Goal: Information Seeking & Learning: Learn about a topic

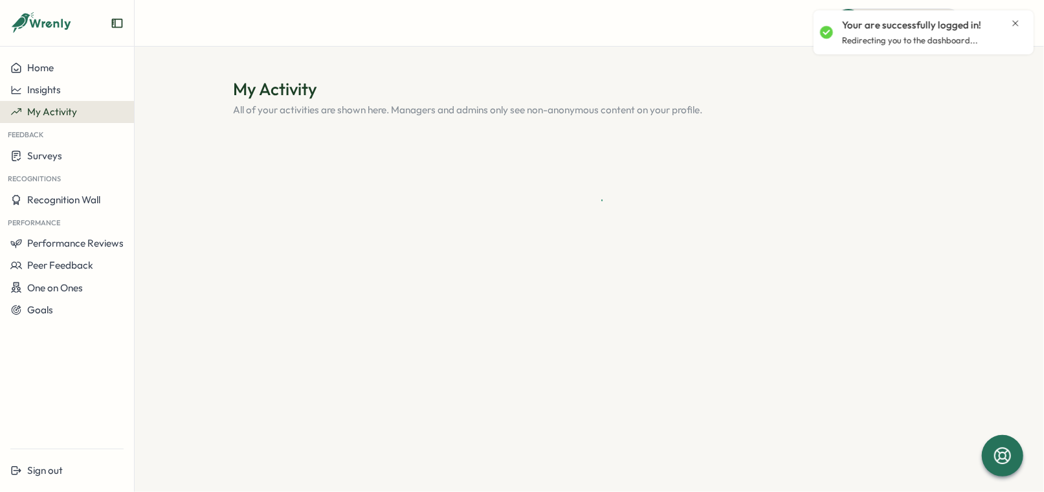
click at [1017, 21] on icon "Close notification" at bounding box center [1015, 23] width 10 height 10
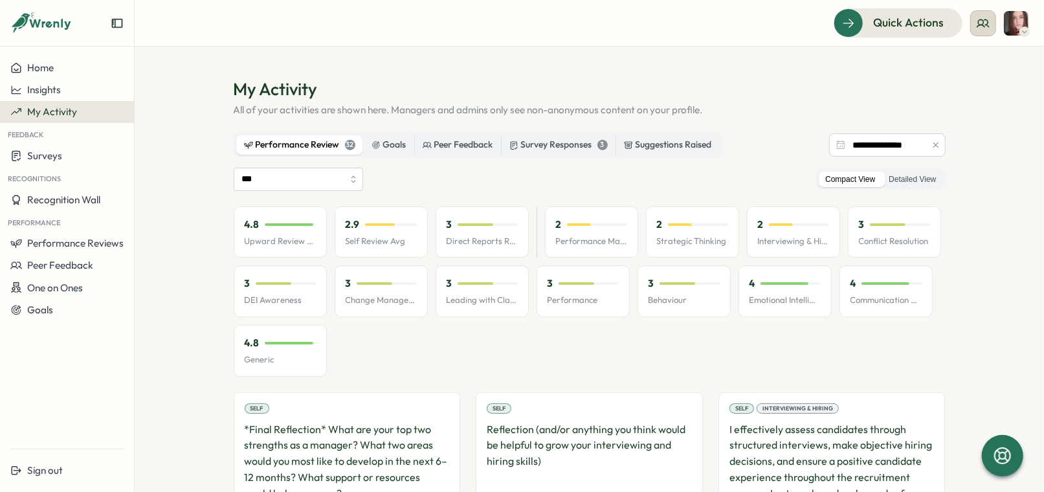
click at [979, 25] on icon at bounding box center [983, 22] width 12 height 7
click at [1005, 62] on div "My Team" at bounding box center [985, 64] width 82 height 14
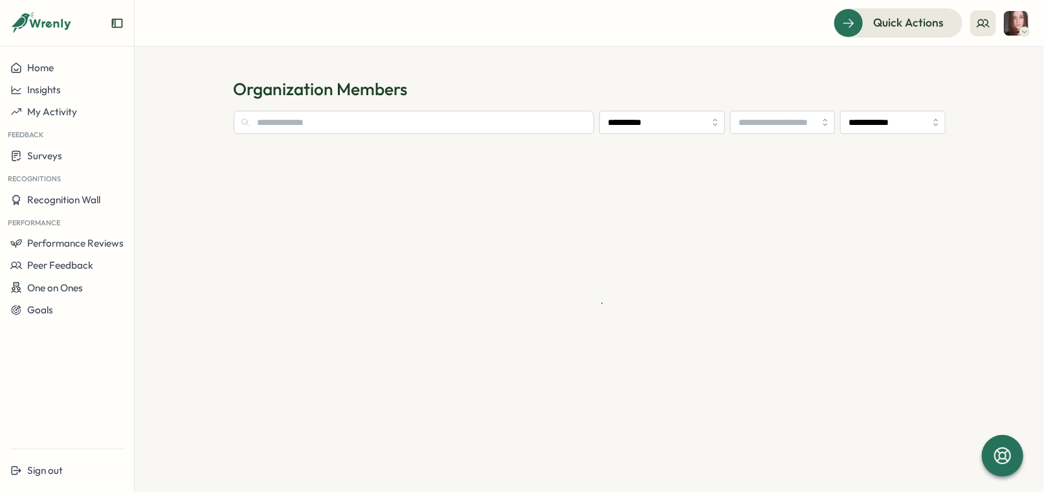
type input "**********"
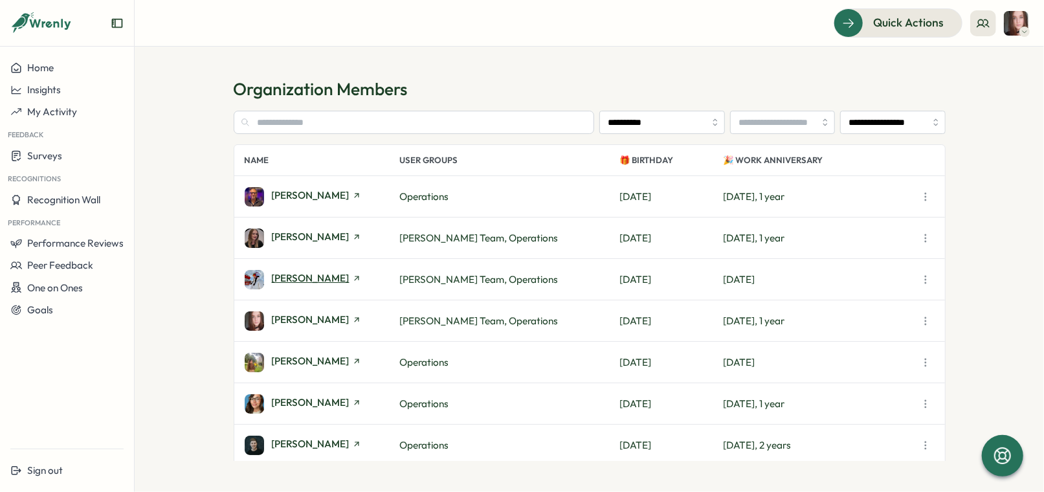
click at [316, 279] on span "[PERSON_NAME]" at bounding box center [311, 278] width 78 height 10
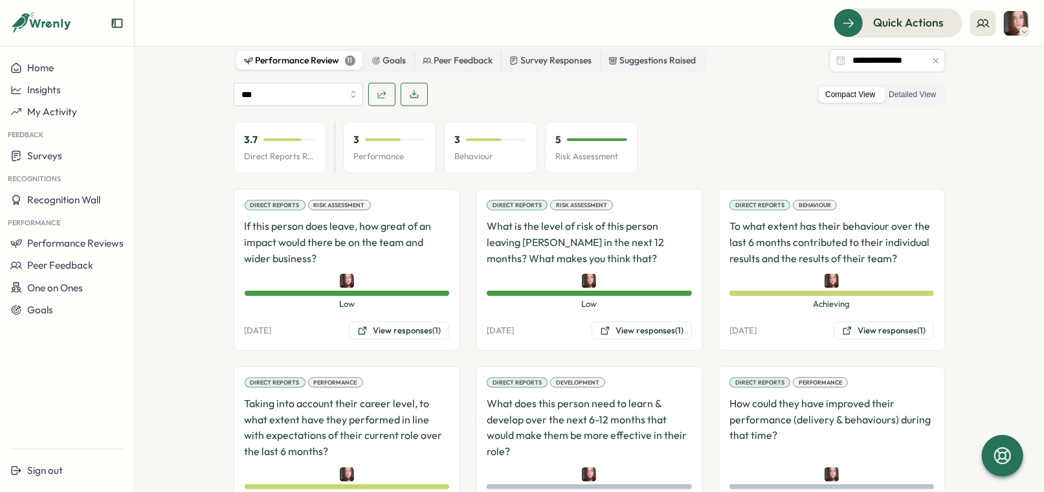
scroll to position [731, 0]
click at [507, 89] on div "*** Compact View Detailed View" at bounding box center [590, 94] width 712 height 23
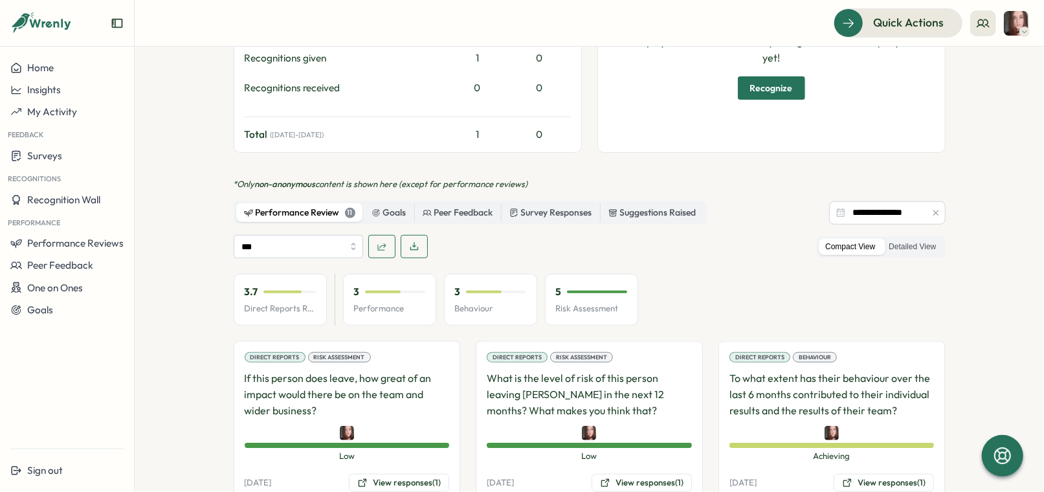
scroll to position [550, 0]
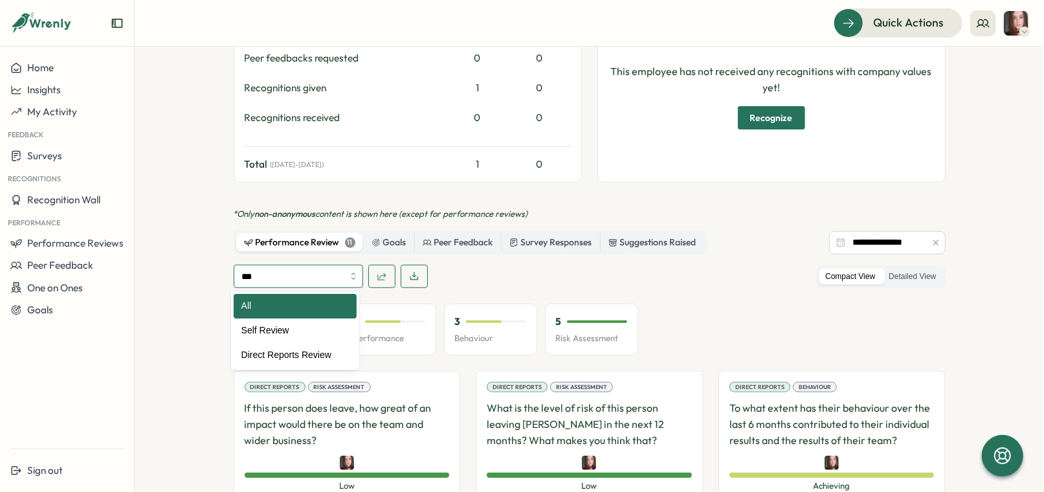
click at [289, 271] on input "***" at bounding box center [298, 276] width 129 height 23
click at [531, 245] on div "Survey Responses" at bounding box center [550, 243] width 83 height 14
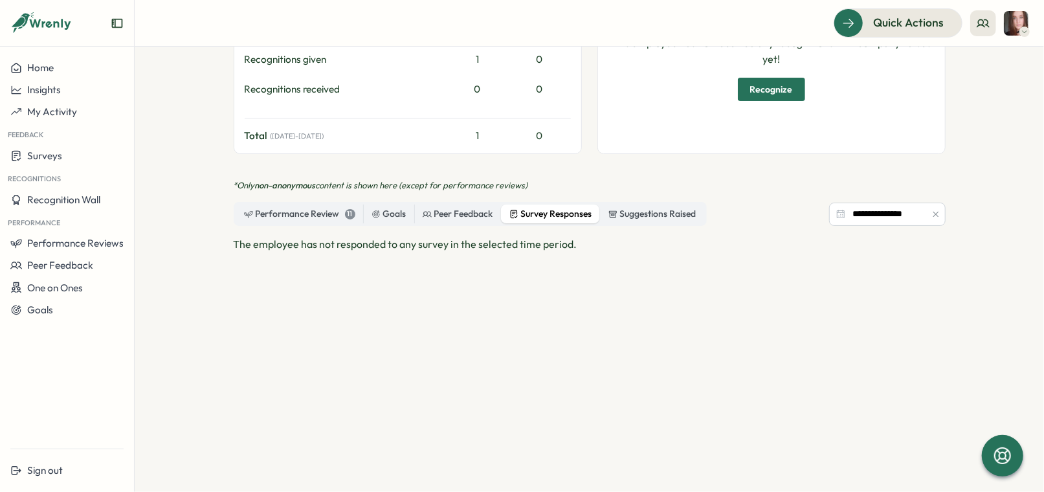
scroll to position [577, 0]
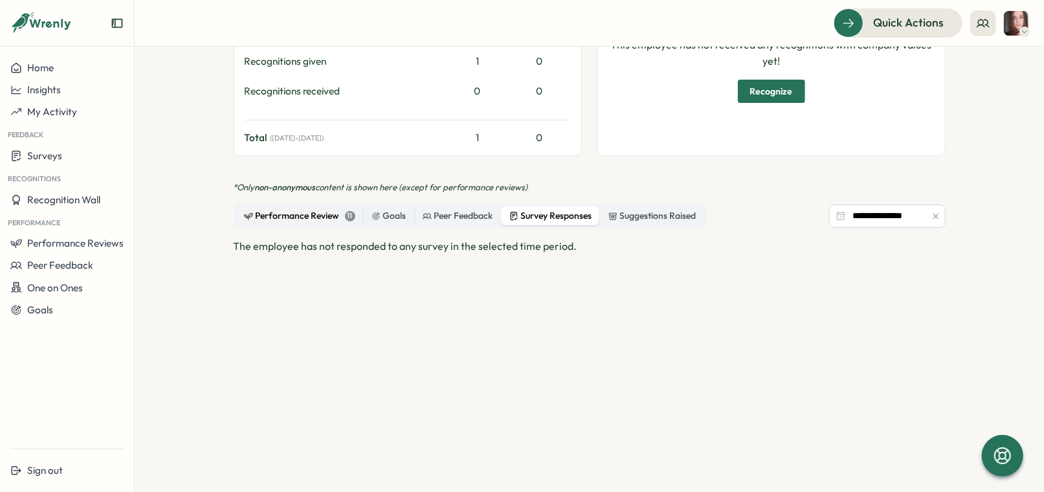
click at [259, 209] on div "Performance Review 11" at bounding box center [299, 216] width 111 height 14
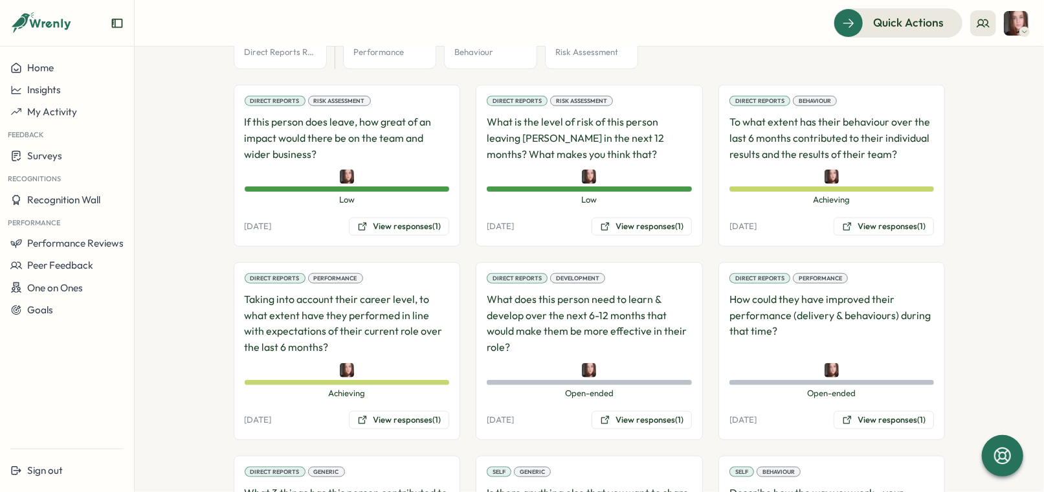
scroll to position [1175, 0]
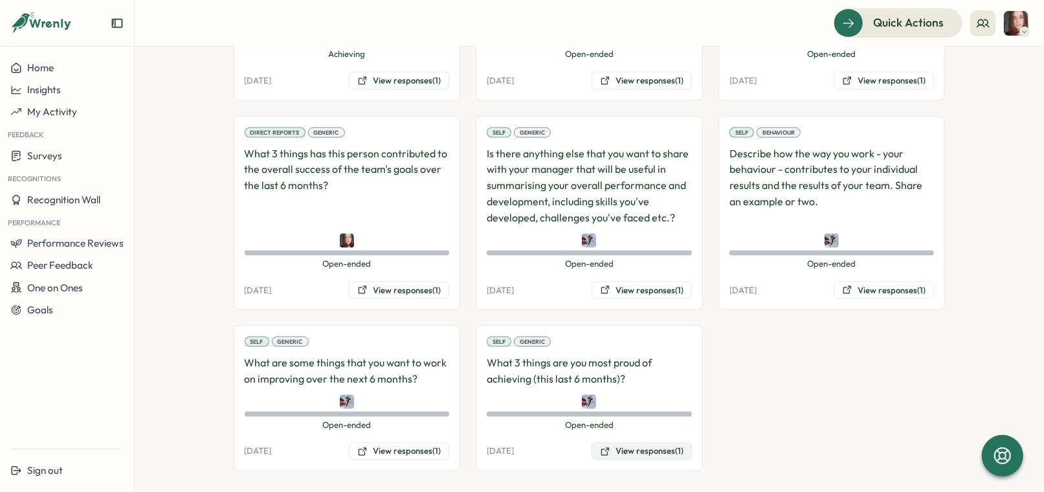
click at [650, 443] on button "View responses (1)" at bounding box center [642, 452] width 100 height 18
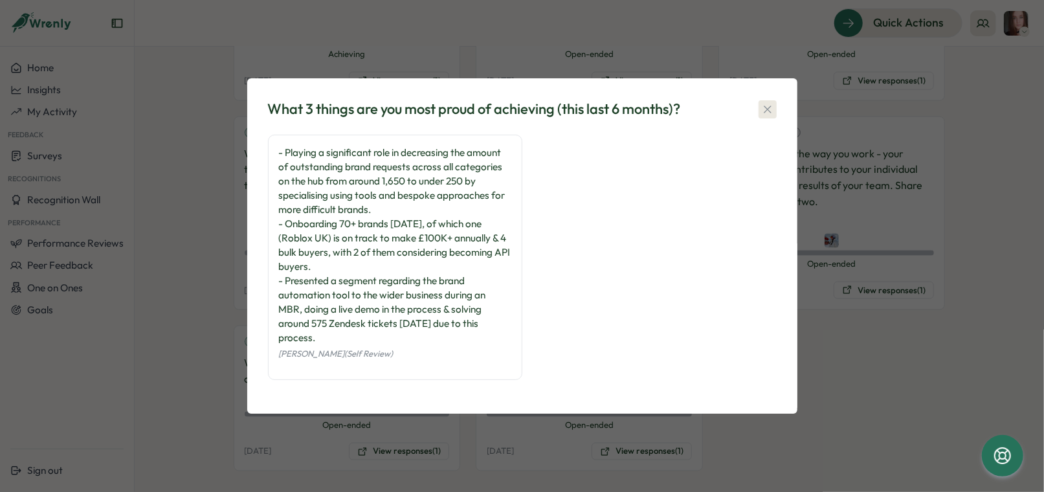
click at [771, 105] on icon "button" at bounding box center [767, 109] width 13 height 13
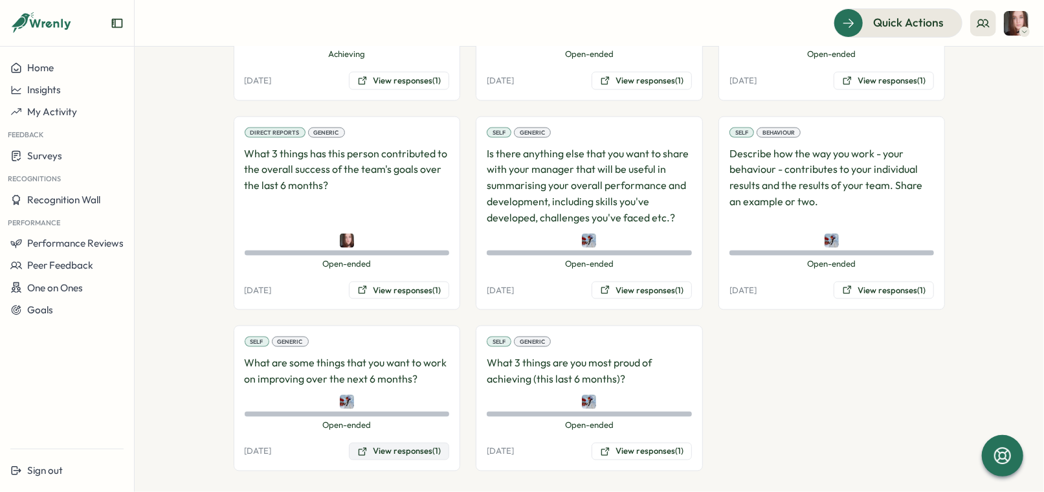
click at [419, 447] on button "View responses (1)" at bounding box center [399, 452] width 100 height 18
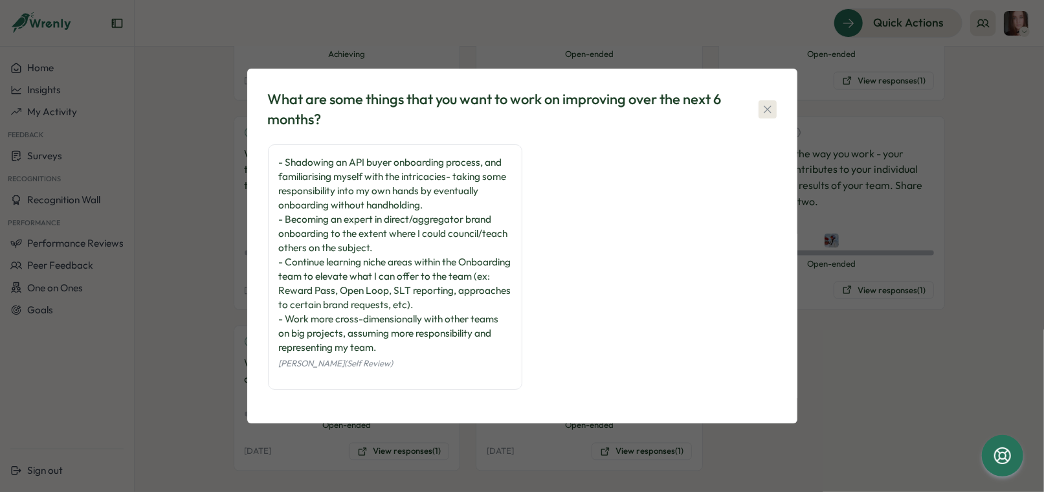
click at [768, 106] on icon "button" at bounding box center [767, 109] width 13 height 13
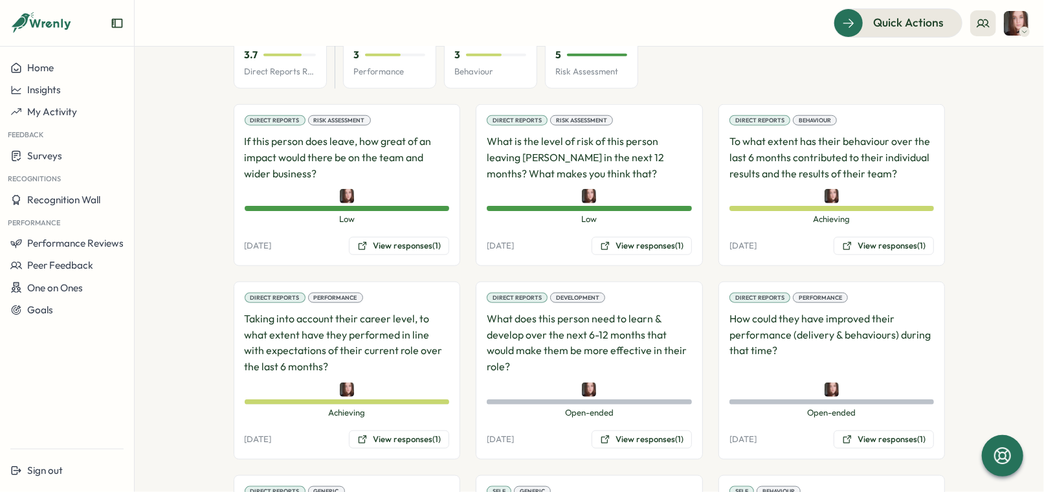
scroll to position [827, 0]
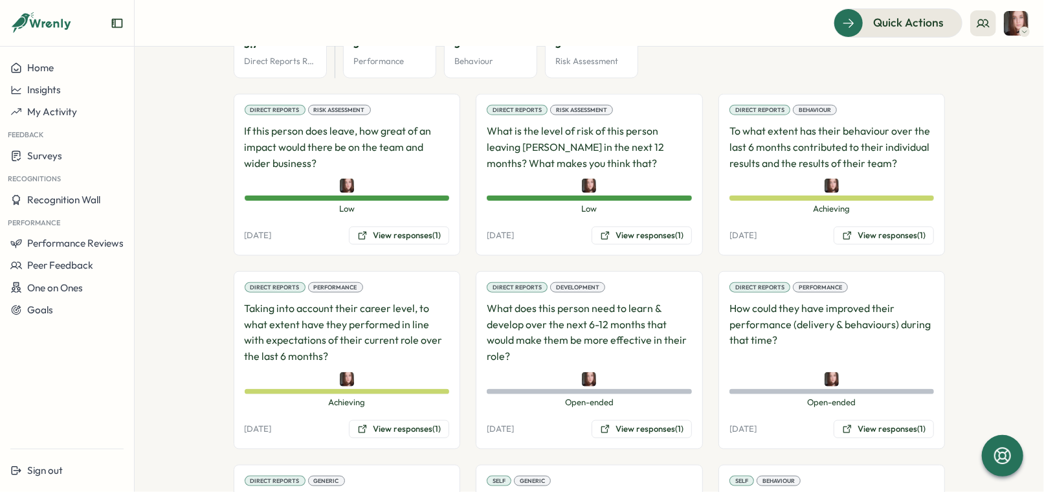
drag, startPoint x: 881, startPoint y: 234, endPoint x: 768, endPoint y: 238, distance: 113.3
click at [768, 238] on div "[DATE] View responses (1)" at bounding box center [831, 236] width 205 height 18
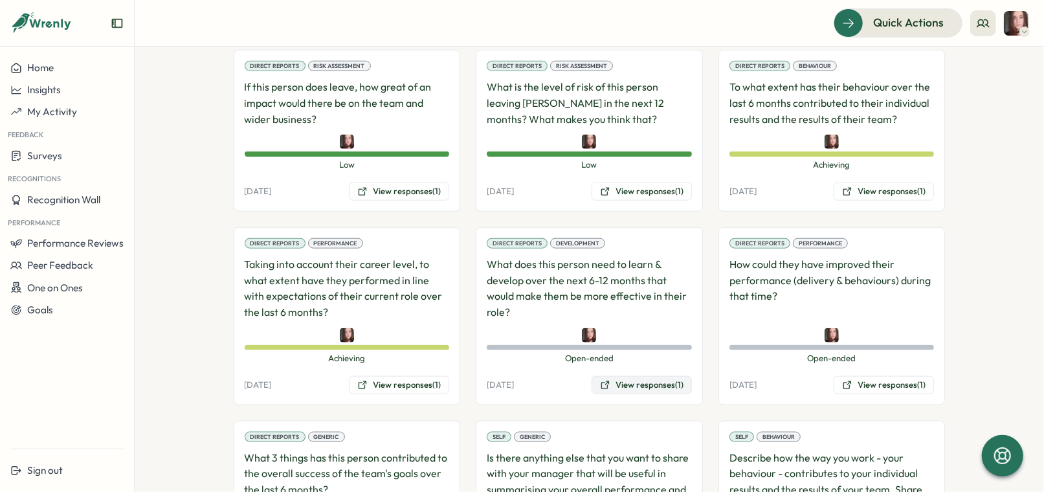
click at [647, 378] on button "View responses (1)" at bounding box center [642, 385] width 100 height 18
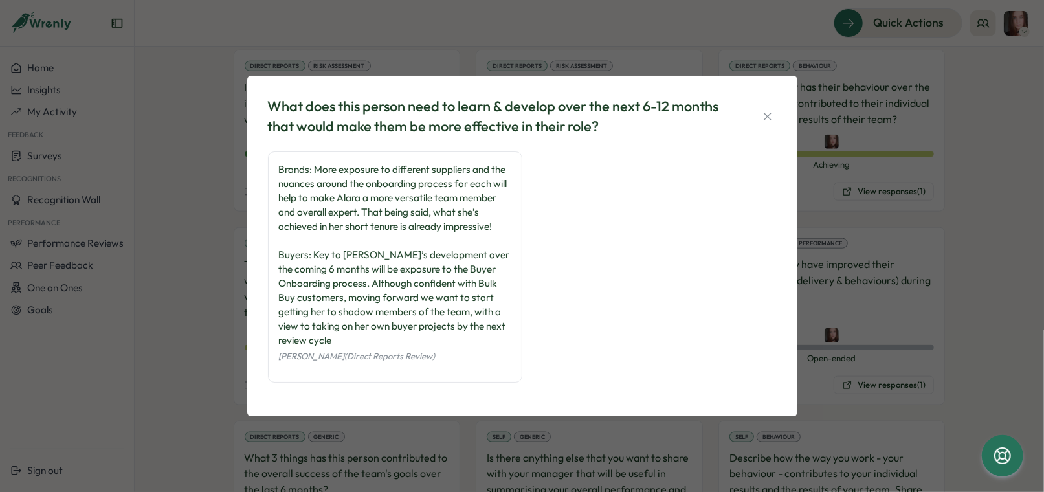
click at [153, 234] on div "What does this person need to learn & develop over the next 6-12 months that wo…" at bounding box center [522, 246] width 1044 height 492
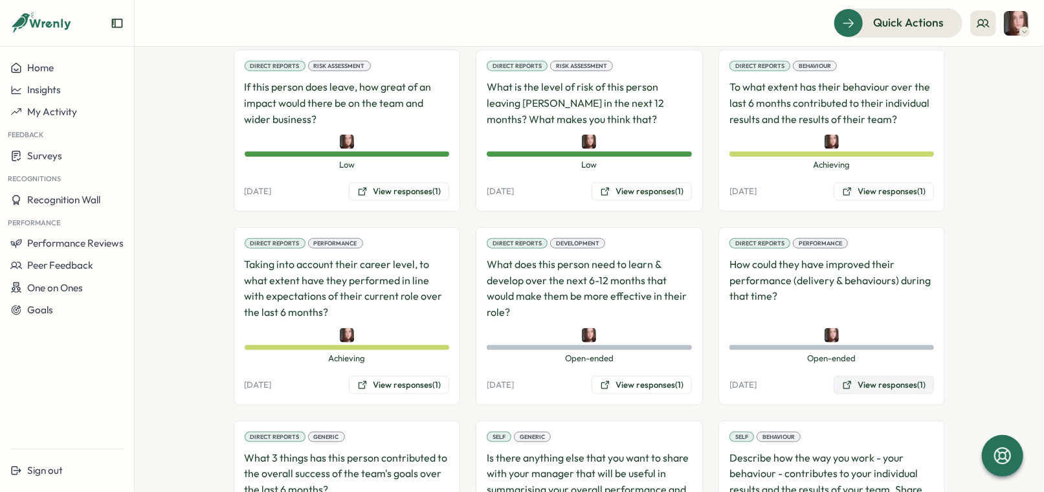
click at [895, 380] on button "View responses (1)" at bounding box center [884, 385] width 100 height 18
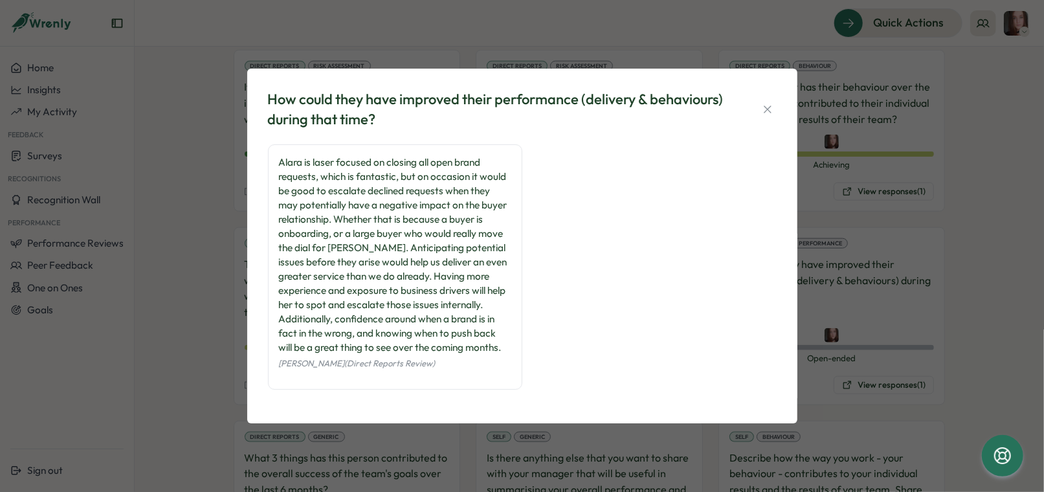
click at [183, 179] on div "How could they have improved their performance (delivery & behaviours) during t…" at bounding box center [522, 246] width 1044 height 492
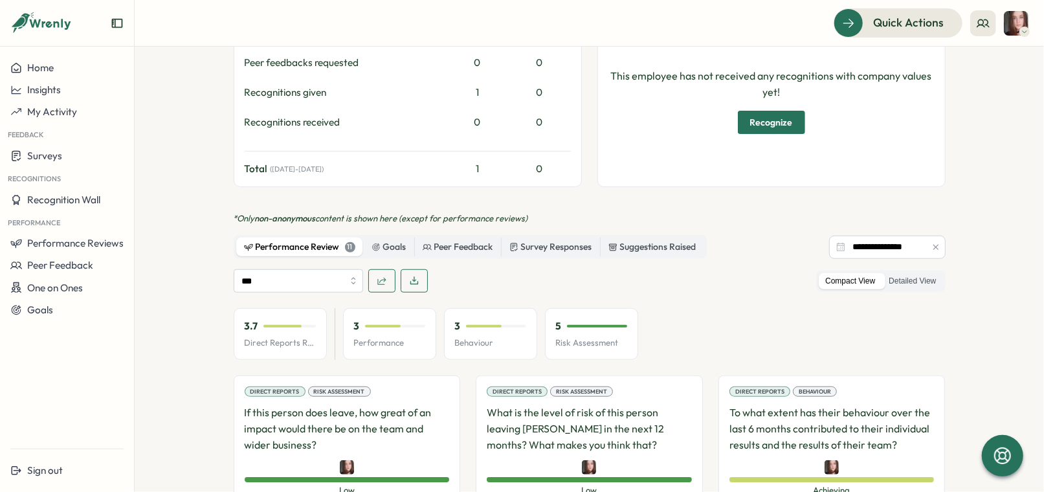
scroll to position [1175, 0]
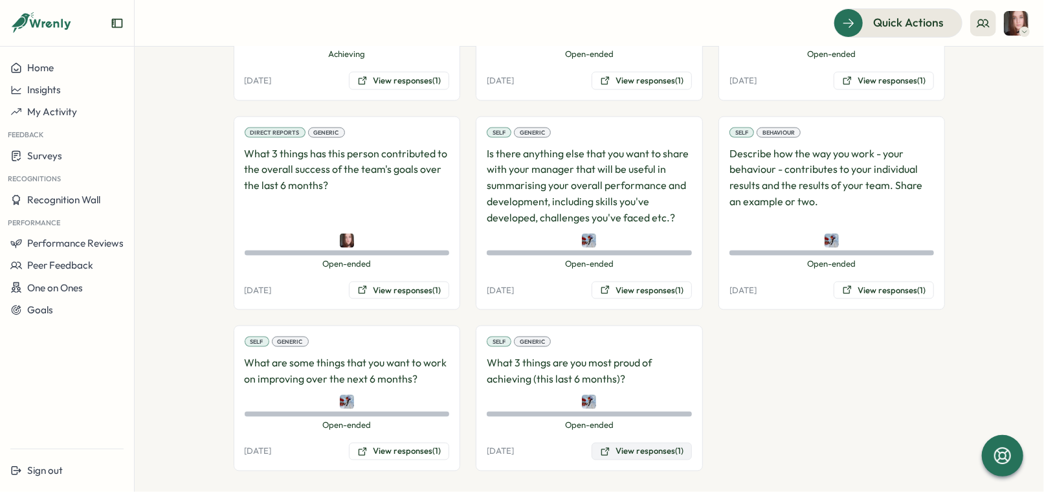
click at [670, 443] on button "View responses (1)" at bounding box center [642, 452] width 100 height 18
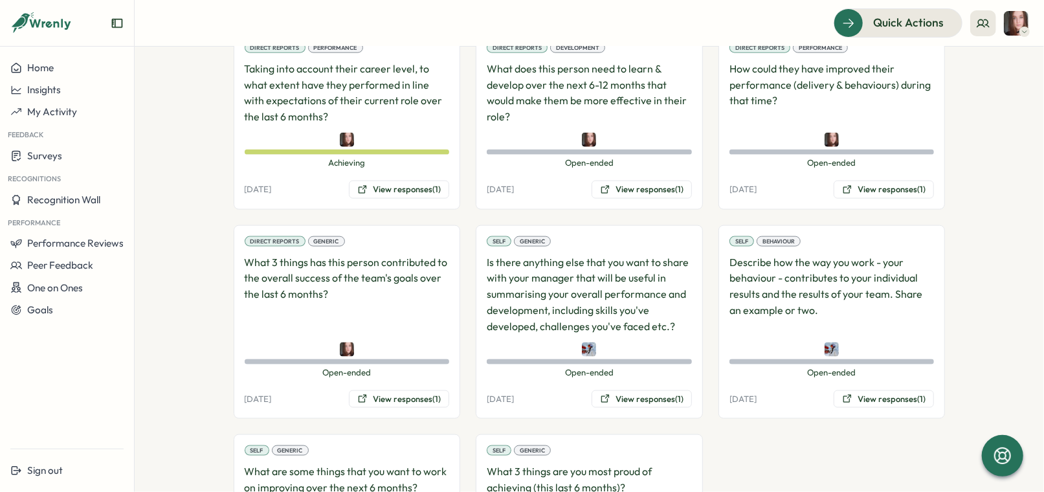
scroll to position [1059, 0]
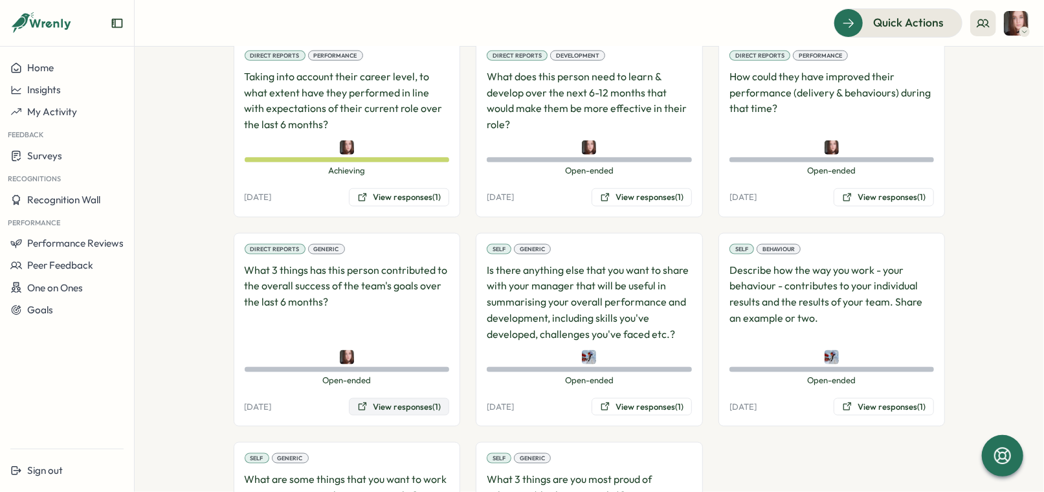
click at [407, 399] on button "View responses (1)" at bounding box center [399, 407] width 100 height 18
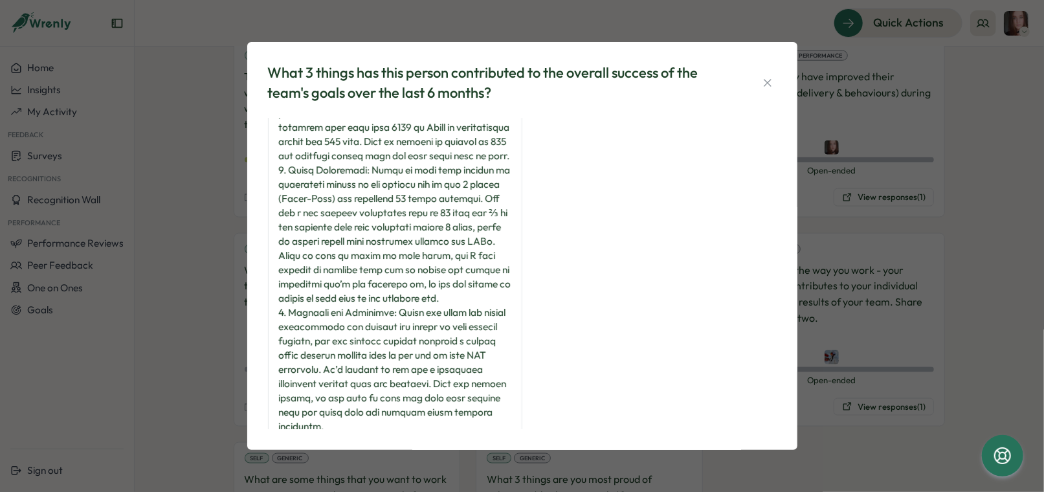
scroll to position [4, 0]
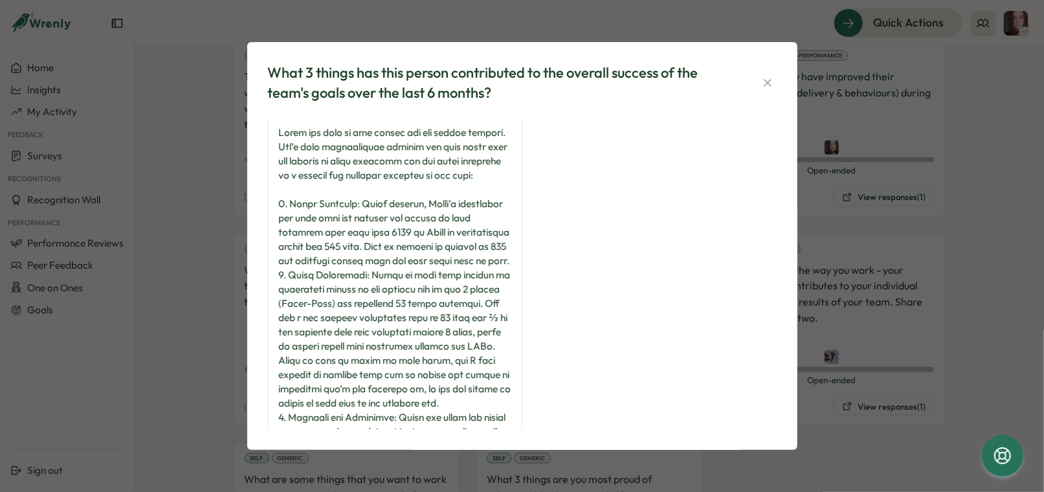
click at [769, 74] on button "button" at bounding box center [767, 83] width 18 height 18
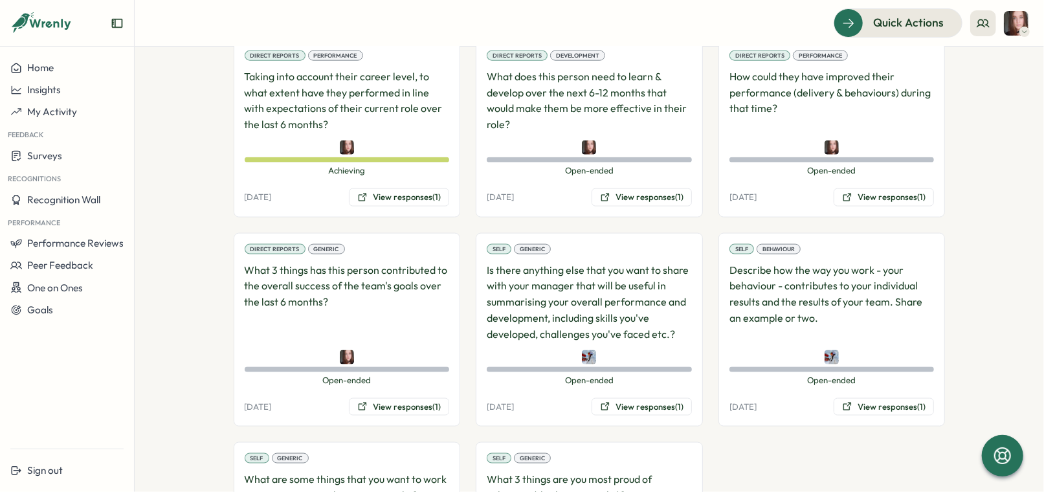
scroll to position [1175, 0]
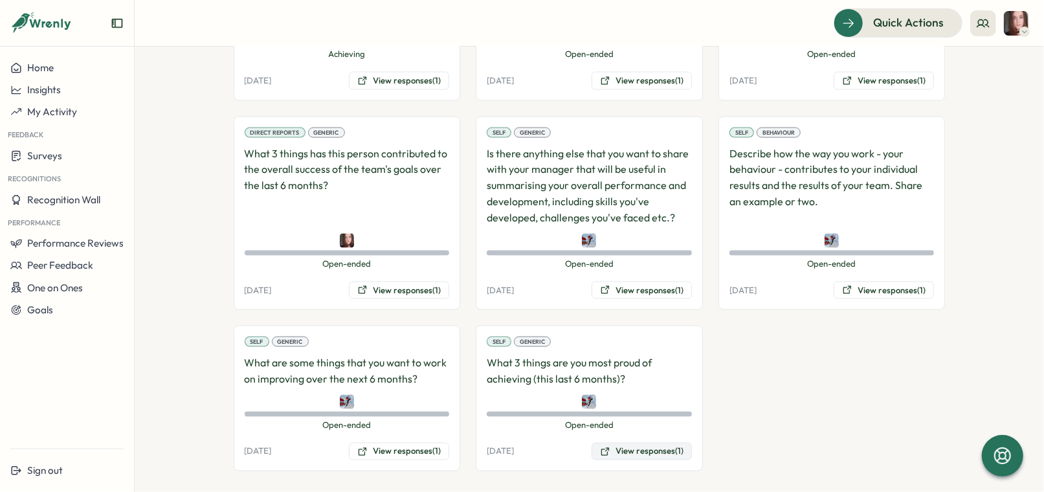
click at [663, 443] on button "View responses (1)" at bounding box center [642, 452] width 100 height 18
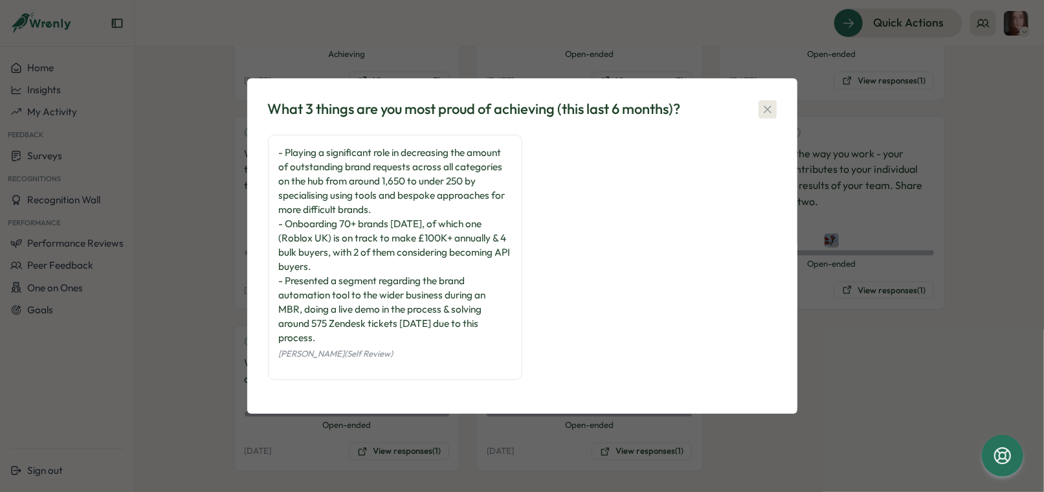
click at [764, 107] on icon "button" at bounding box center [767, 108] width 7 height 7
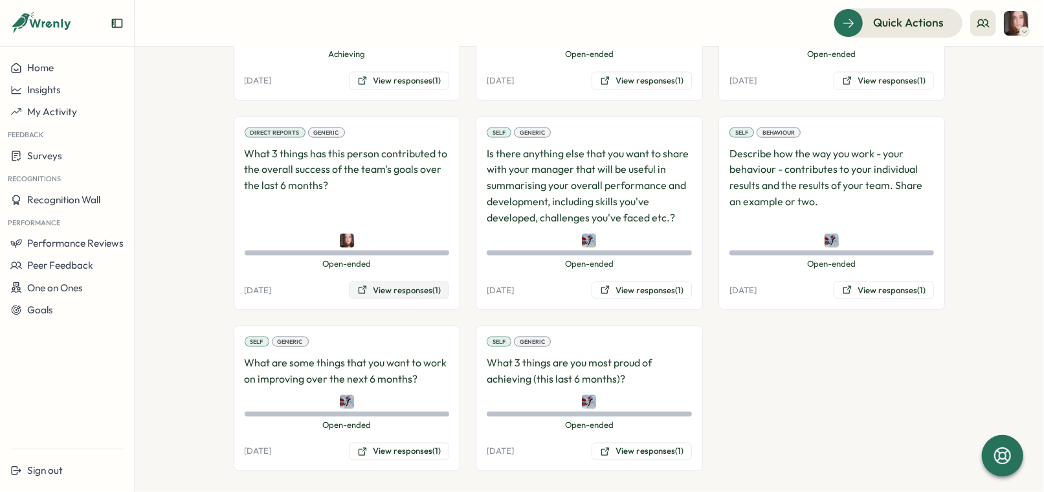
click at [407, 282] on button "View responses (1)" at bounding box center [399, 291] width 100 height 18
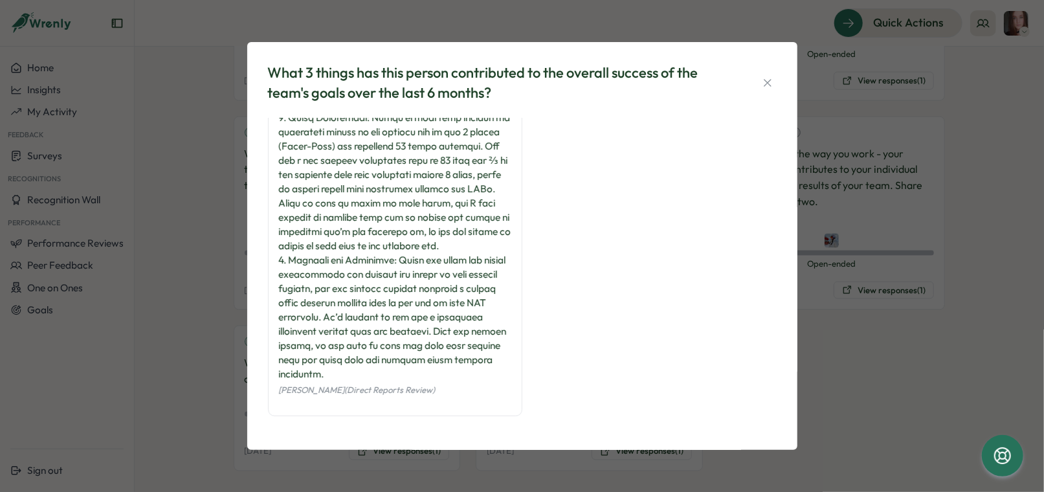
scroll to position [203, 0]
click at [775, 83] on button "button" at bounding box center [767, 83] width 18 height 18
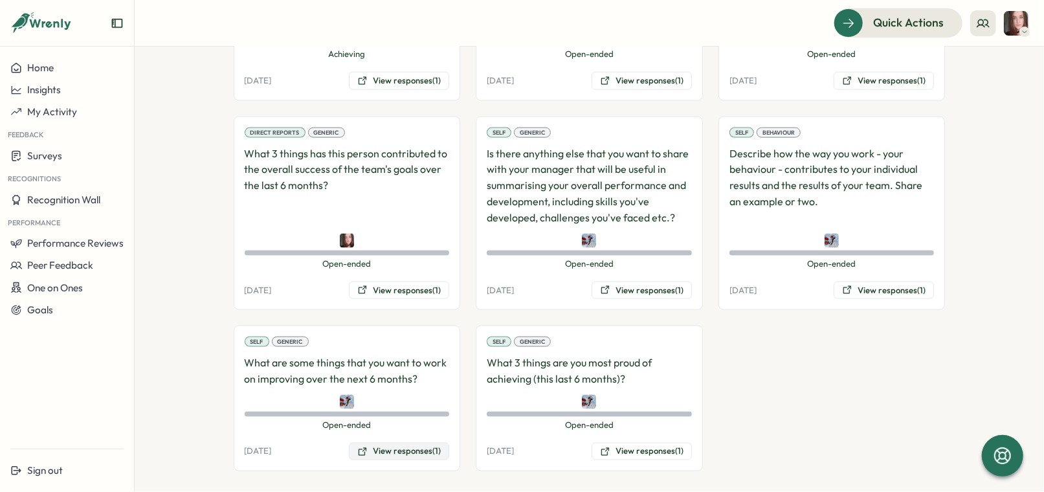
click at [415, 445] on button "View responses (1)" at bounding box center [399, 452] width 100 height 18
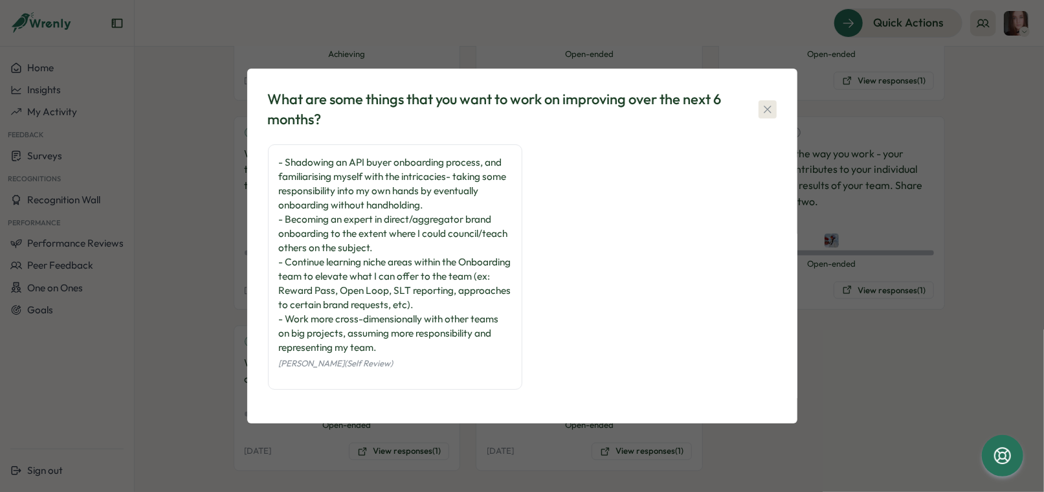
click at [771, 109] on icon "button" at bounding box center [767, 109] width 13 height 13
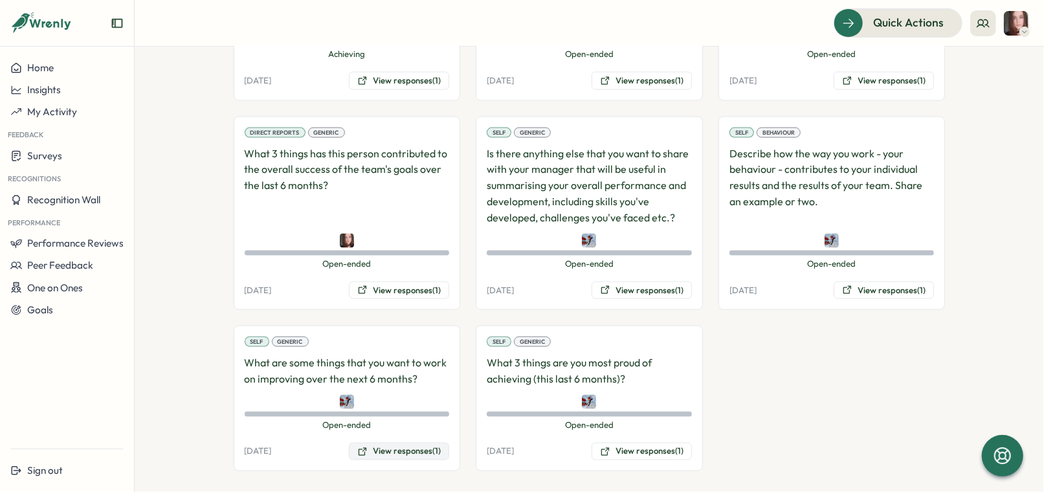
click at [430, 447] on button "View responses (1)" at bounding box center [399, 452] width 100 height 18
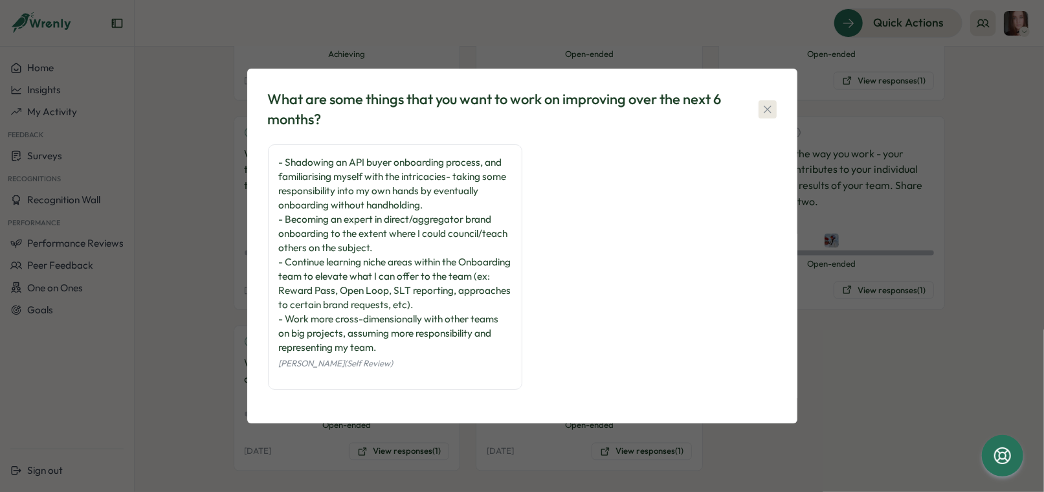
click at [768, 109] on icon "button" at bounding box center [767, 108] width 7 height 7
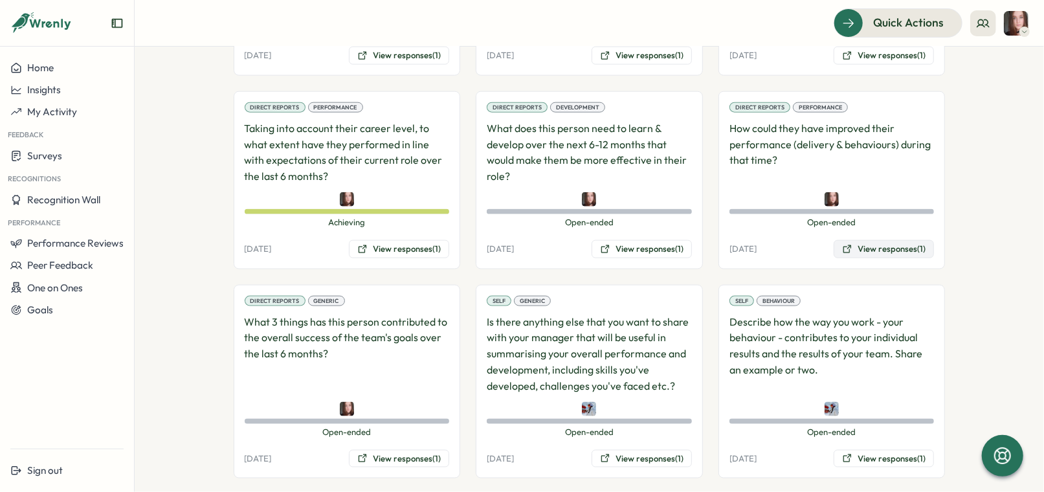
scroll to position [974, 0]
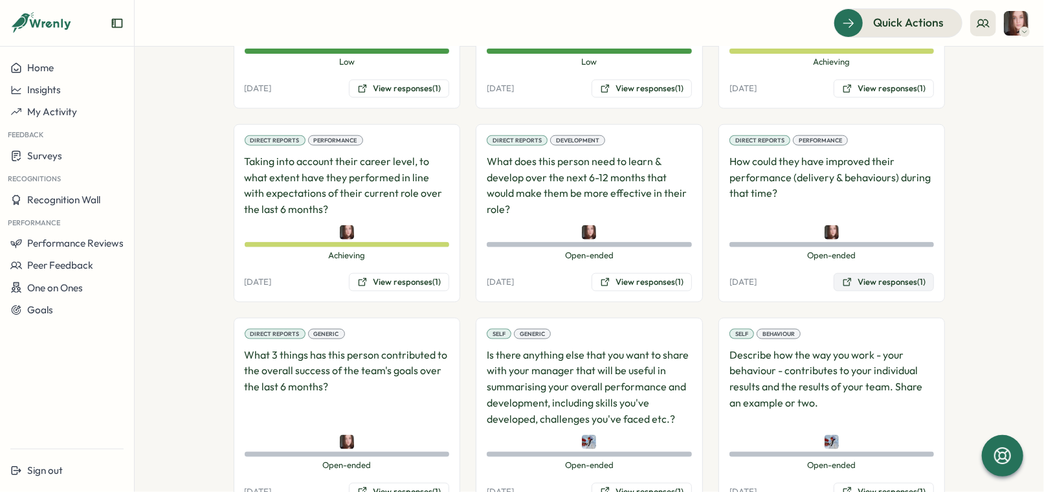
click at [891, 281] on button "View responses (1)" at bounding box center [884, 282] width 100 height 18
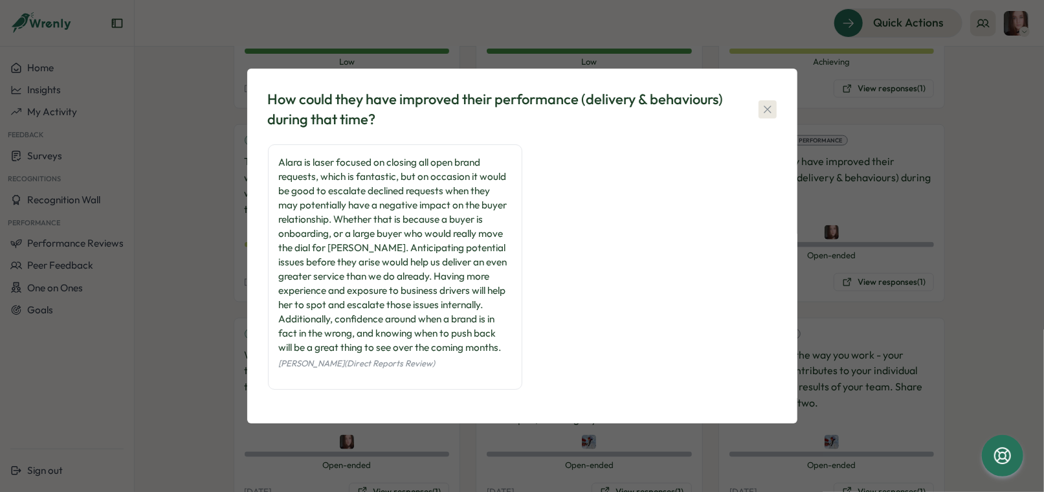
click at [766, 111] on icon "button" at bounding box center [767, 108] width 7 height 7
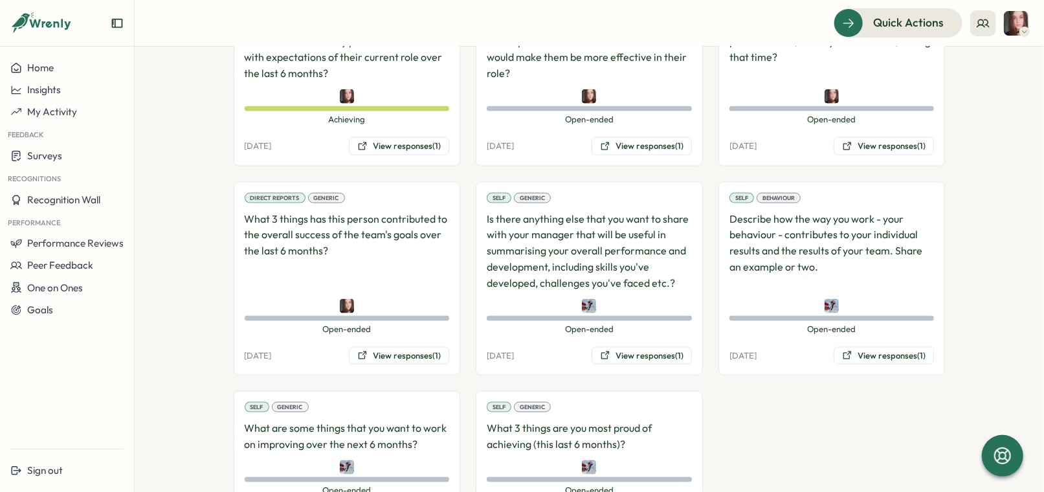
scroll to position [1175, 0]
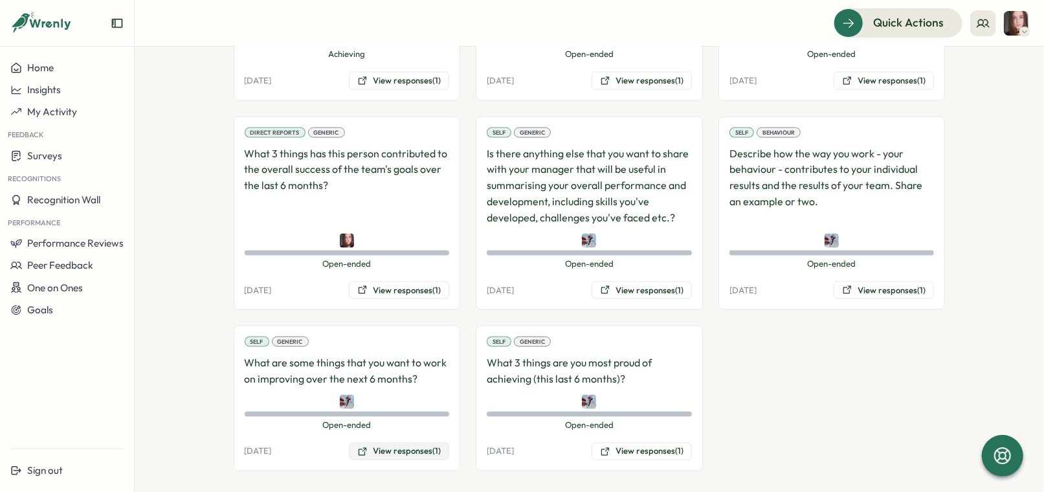
click at [393, 443] on button "View responses (1)" at bounding box center [399, 452] width 100 height 18
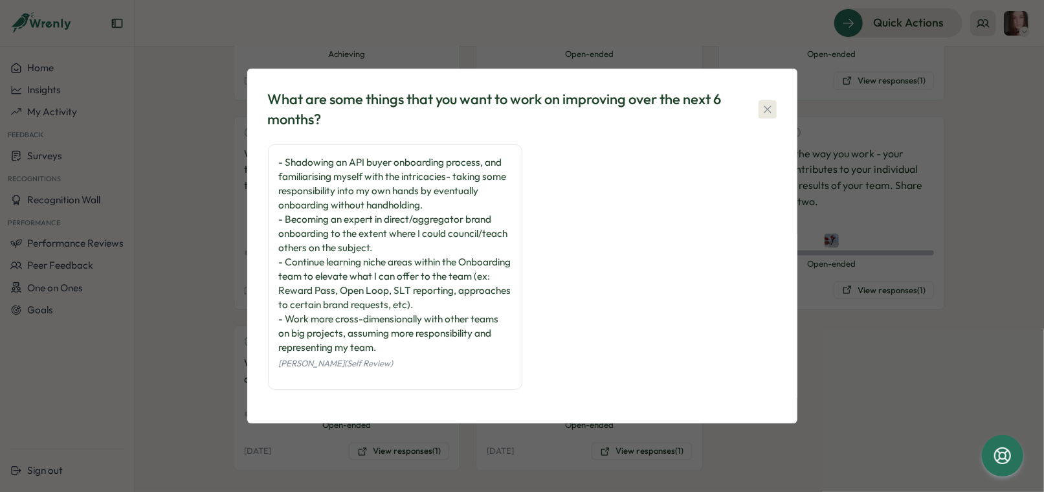
click at [770, 111] on icon "button" at bounding box center [767, 109] width 13 height 13
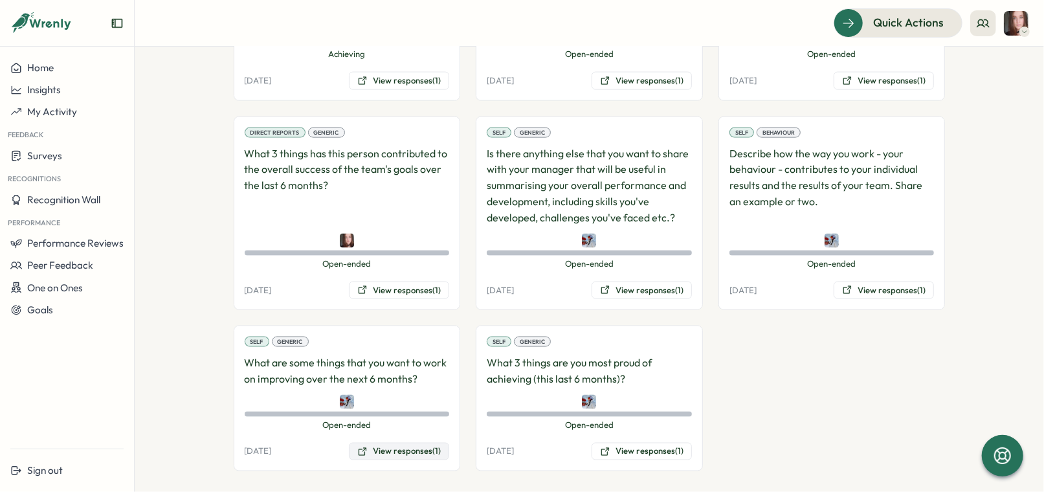
click at [408, 443] on button "View responses (1)" at bounding box center [399, 452] width 100 height 18
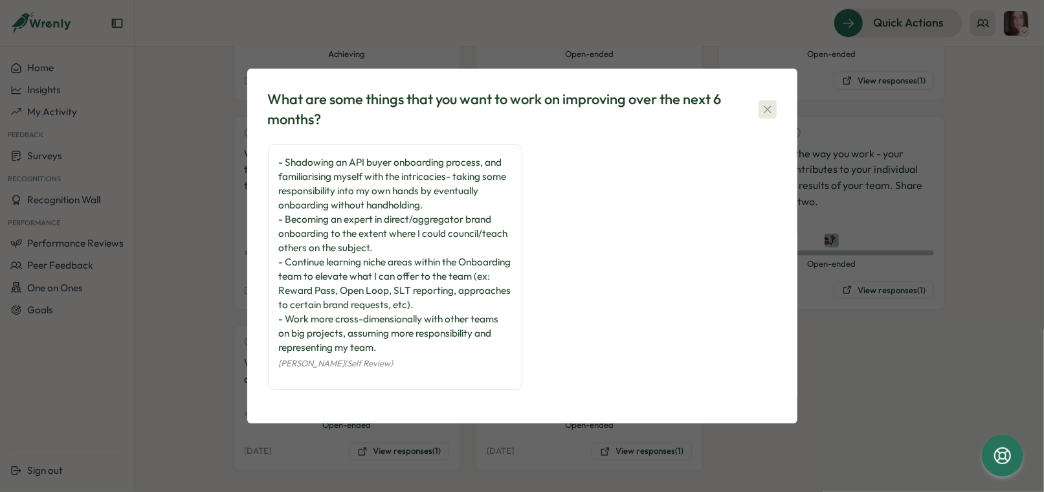
click at [773, 111] on icon "button" at bounding box center [767, 109] width 13 height 13
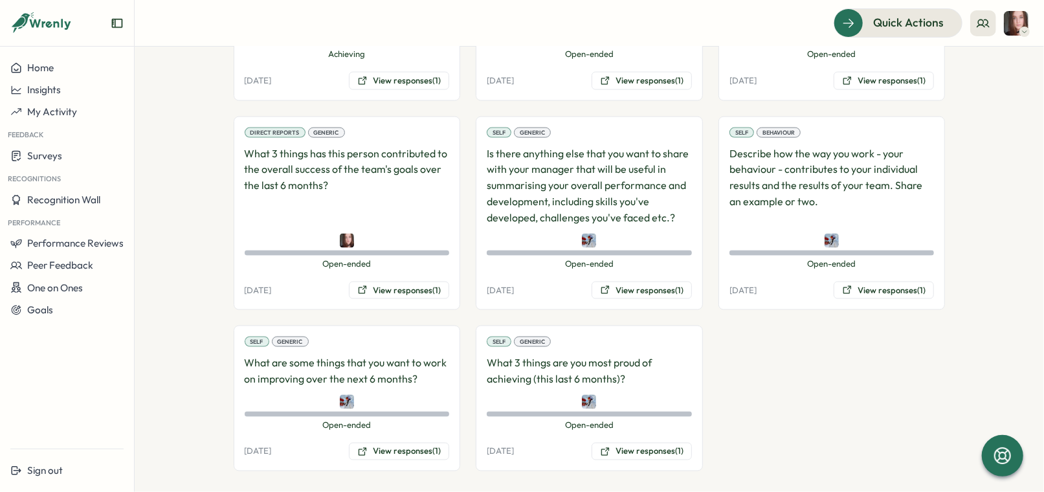
scroll to position [1175, 0]
click at [420, 443] on button "View responses (1)" at bounding box center [399, 452] width 100 height 18
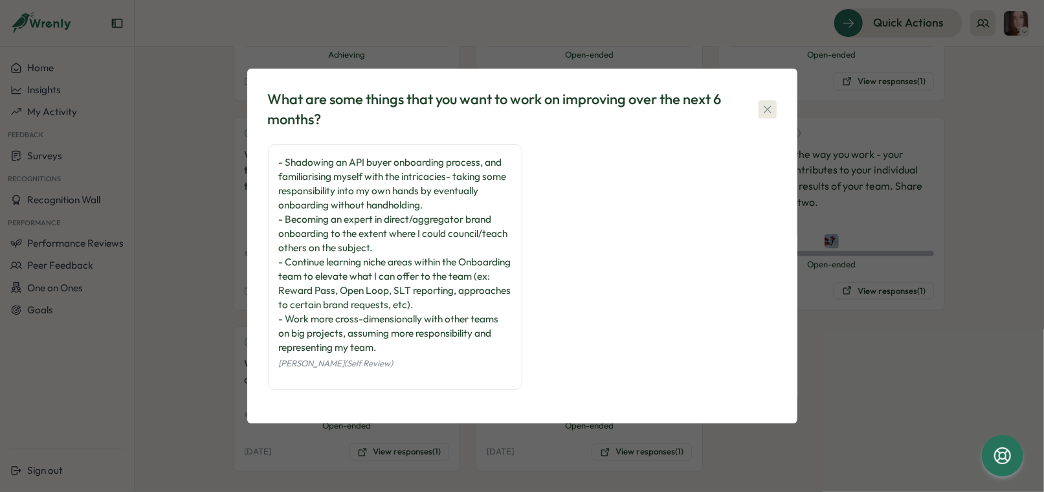
click at [773, 109] on icon "button" at bounding box center [767, 109] width 13 height 13
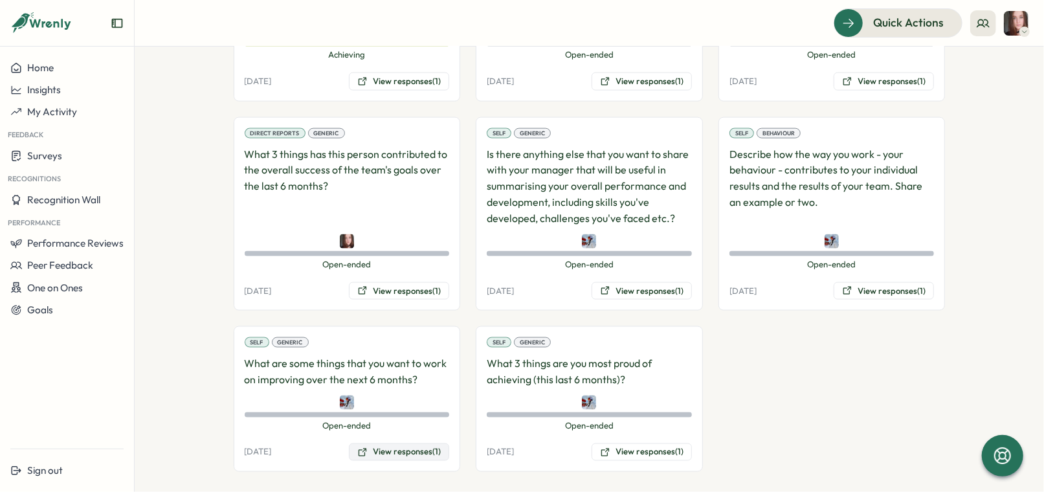
click at [417, 443] on button "View responses (1)" at bounding box center [399, 452] width 100 height 18
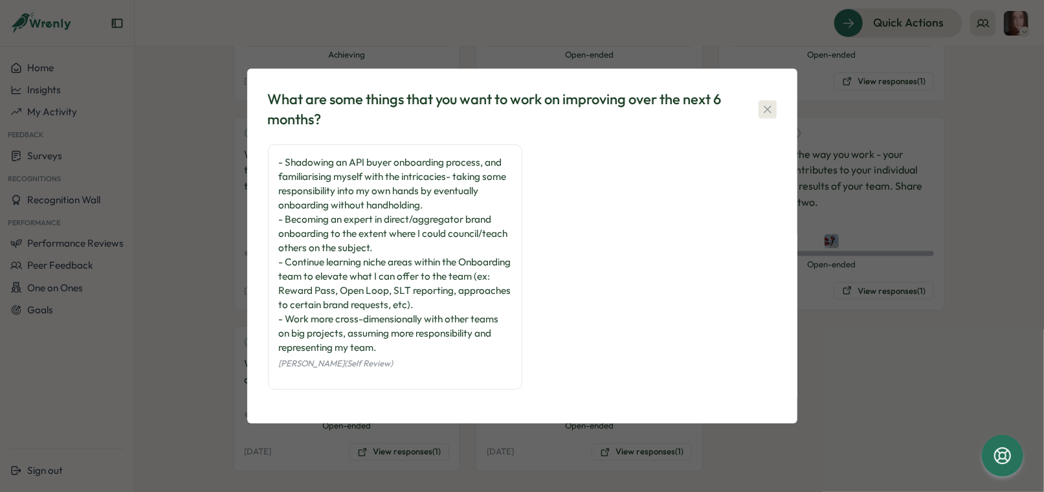
click at [766, 107] on icon "button" at bounding box center [767, 109] width 13 height 13
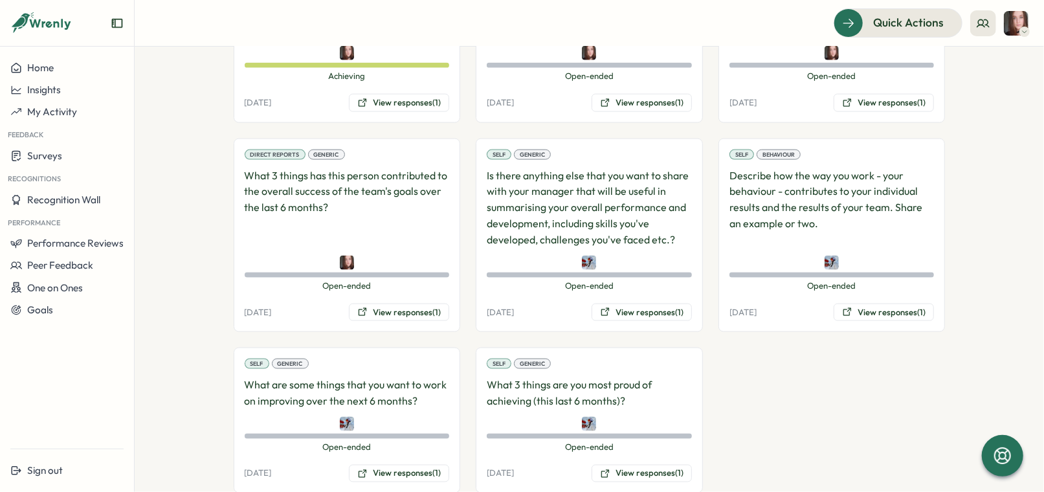
scroll to position [1159, 0]
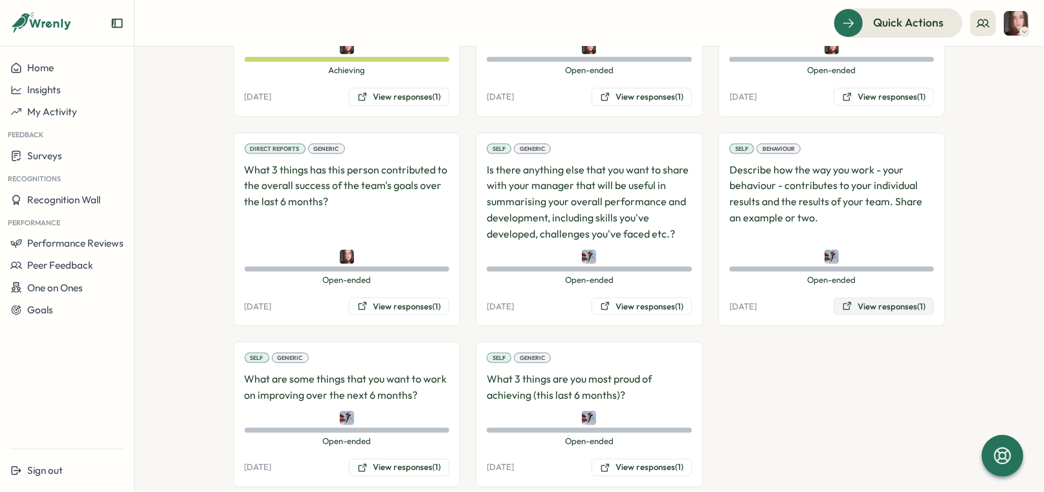
click at [881, 298] on button "View responses (1)" at bounding box center [884, 307] width 100 height 18
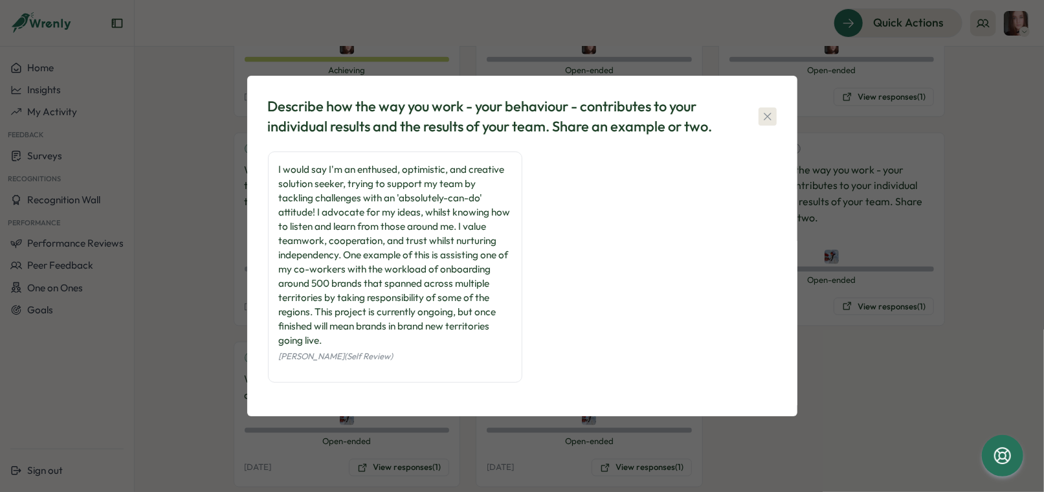
click at [762, 117] on icon "button" at bounding box center [767, 116] width 13 height 13
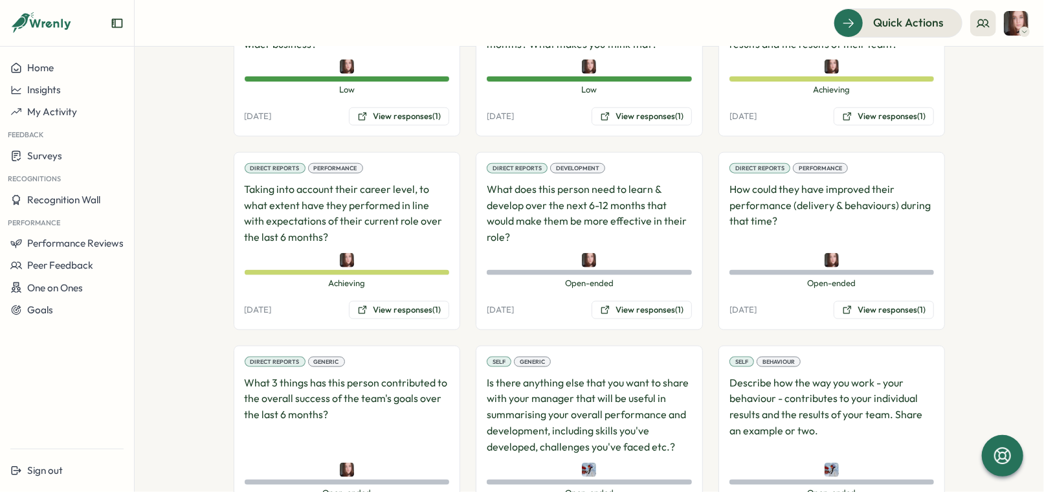
scroll to position [1026, 0]
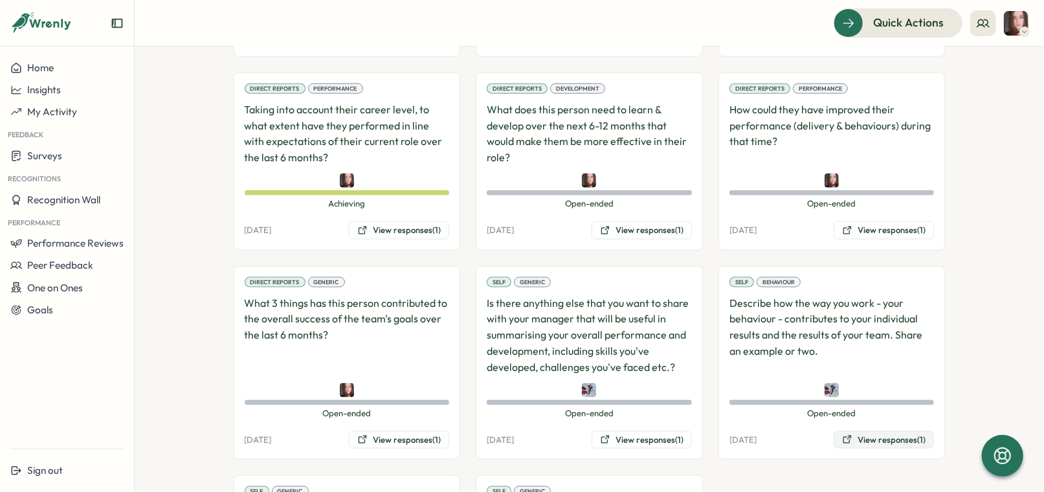
click at [880, 434] on button "View responses (1)" at bounding box center [884, 440] width 100 height 18
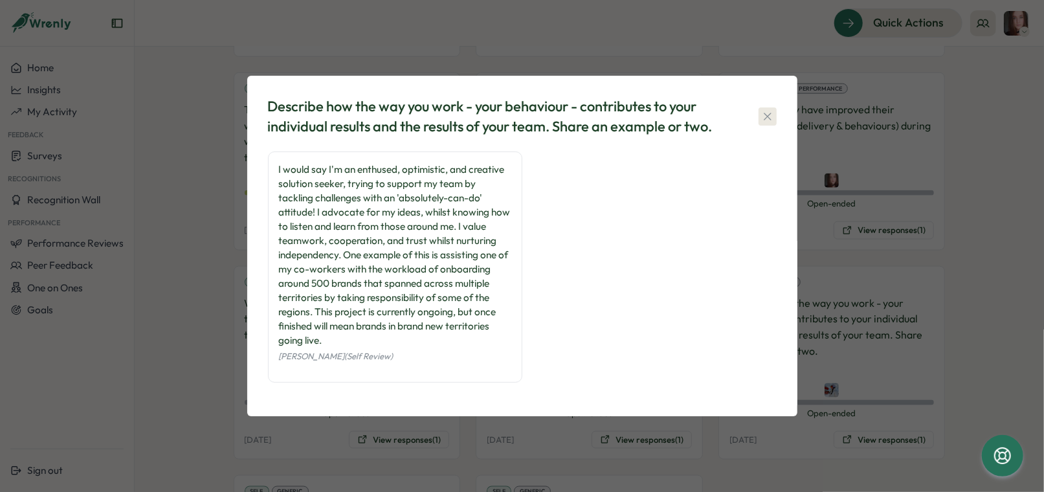
click at [764, 118] on icon "button" at bounding box center [767, 116] width 13 height 13
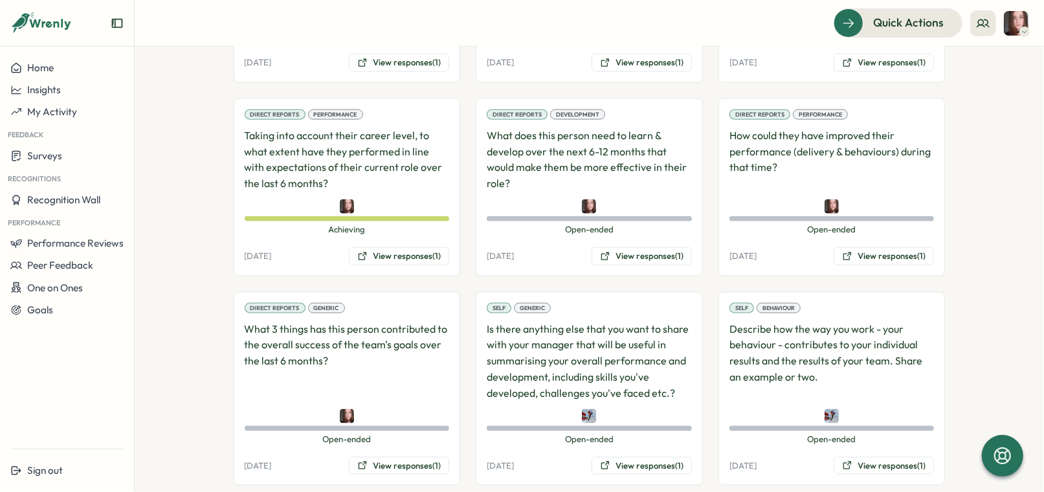
scroll to position [990, 0]
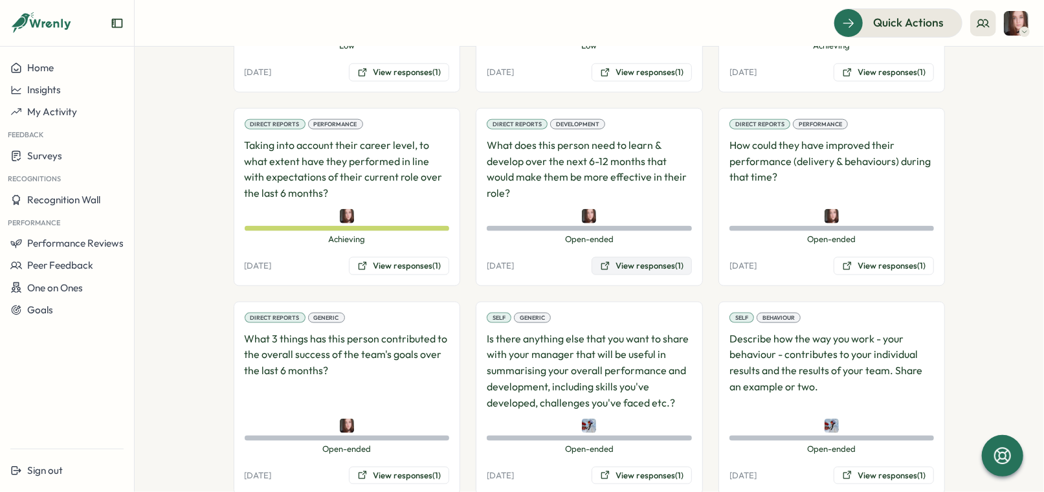
click at [659, 265] on button "View responses (1)" at bounding box center [642, 266] width 100 height 18
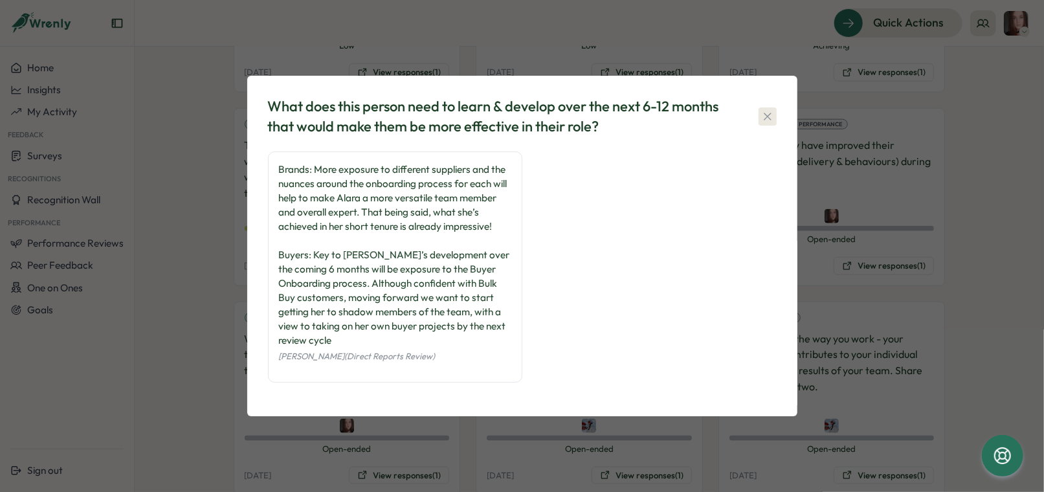
click at [765, 123] on icon "button" at bounding box center [767, 116] width 13 height 13
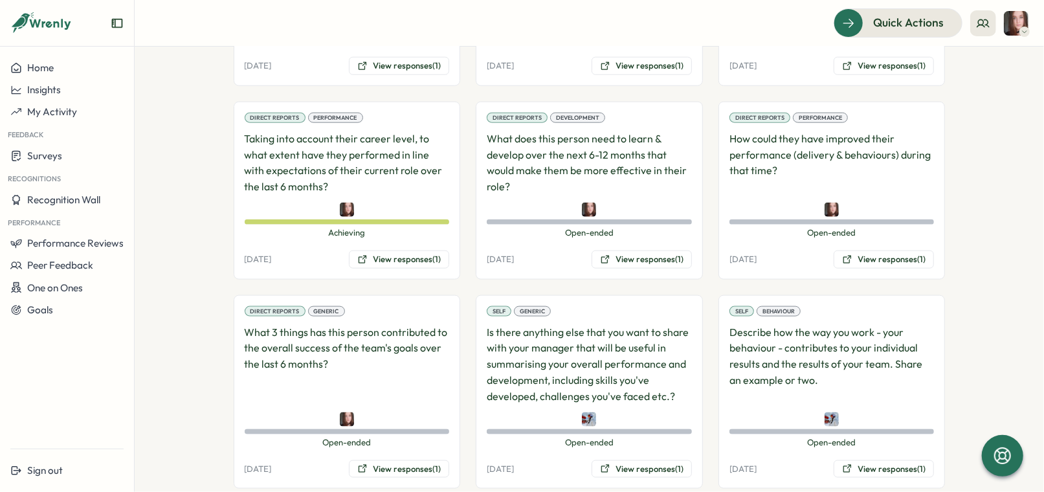
scroll to position [993, 0]
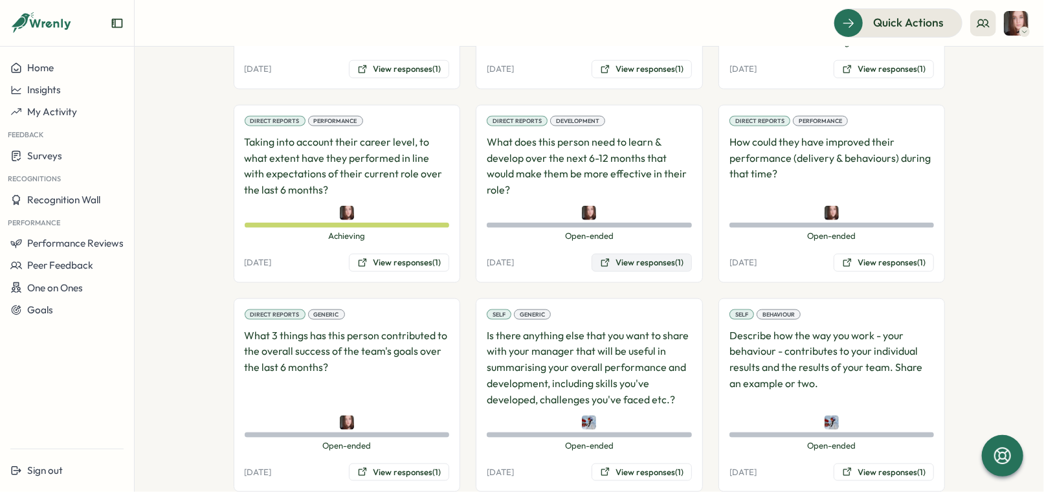
click at [614, 260] on button "View responses (1)" at bounding box center [642, 263] width 100 height 18
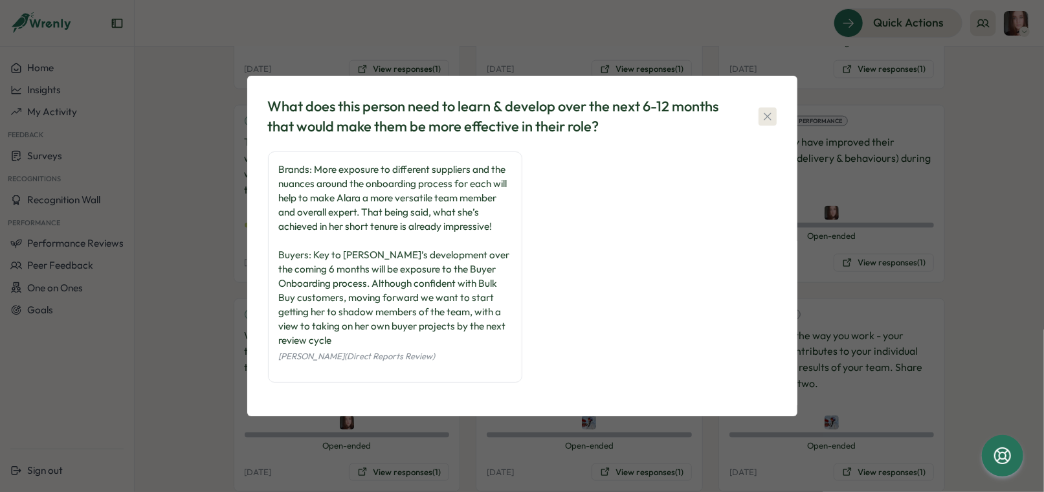
click at [765, 123] on icon "button" at bounding box center [767, 116] width 13 height 13
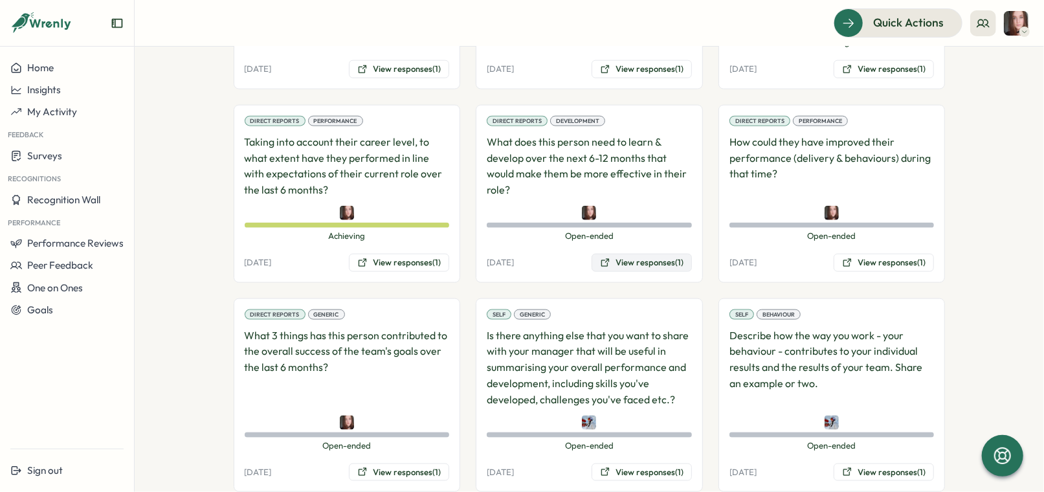
click at [652, 261] on button "View responses (1)" at bounding box center [642, 263] width 100 height 18
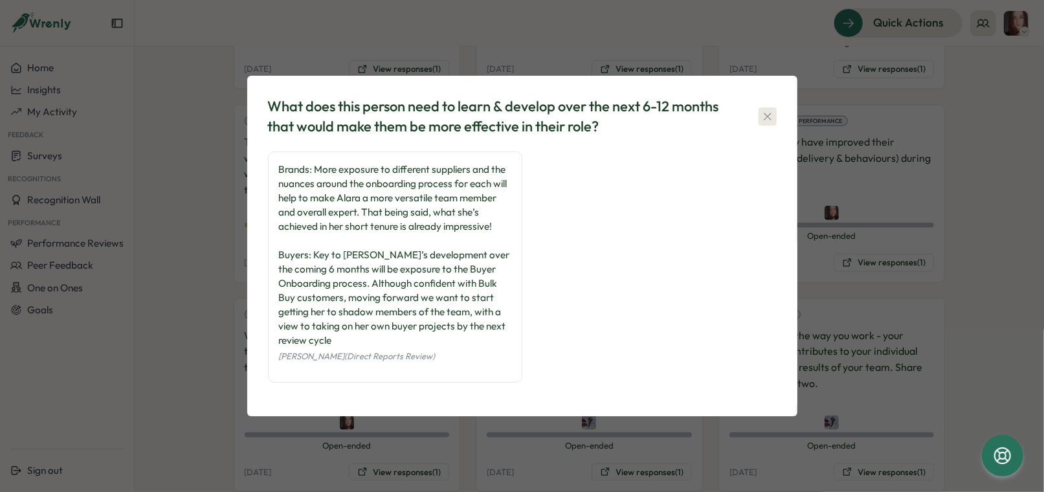
click at [762, 123] on icon "button" at bounding box center [767, 116] width 13 height 13
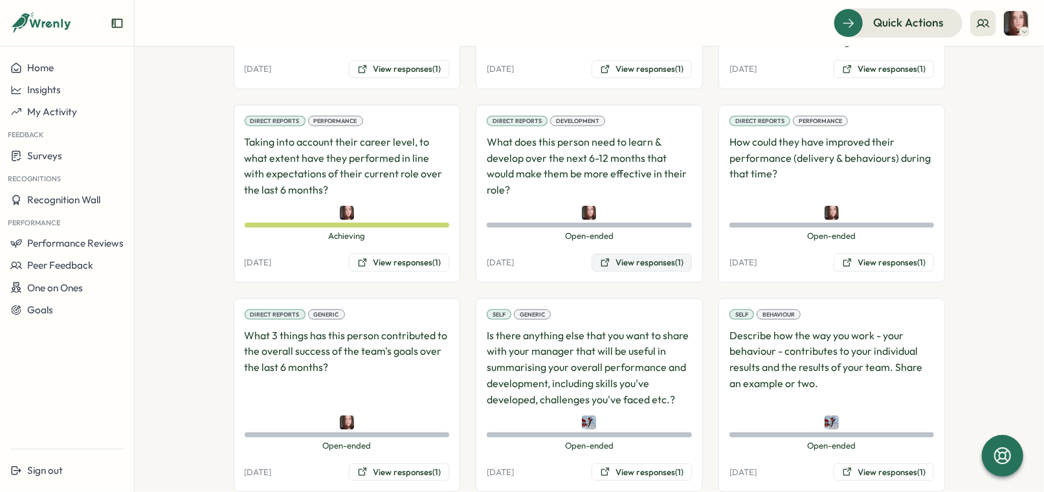
click at [648, 262] on button "View responses (1)" at bounding box center [642, 263] width 100 height 18
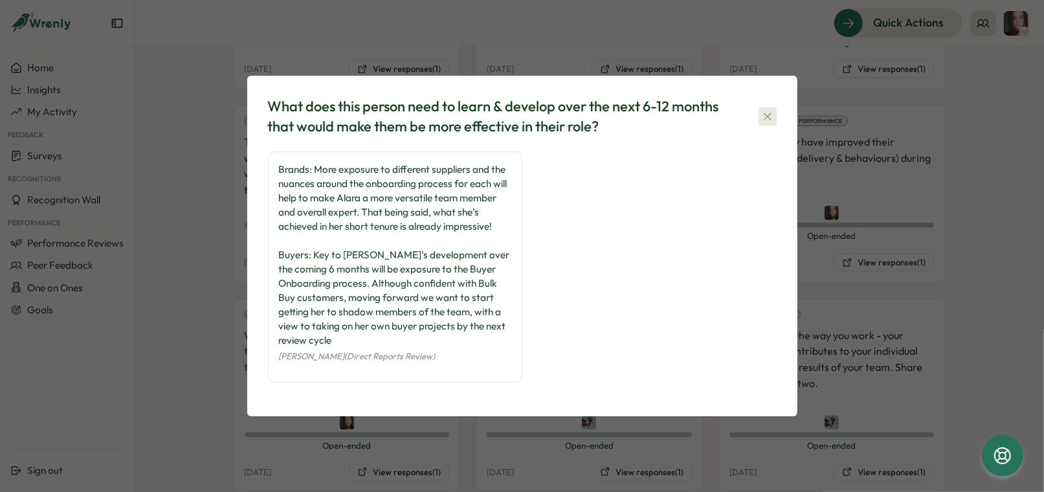
click at [761, 120] on icon "button" at bounding box center [767, 116] width 13 height 13
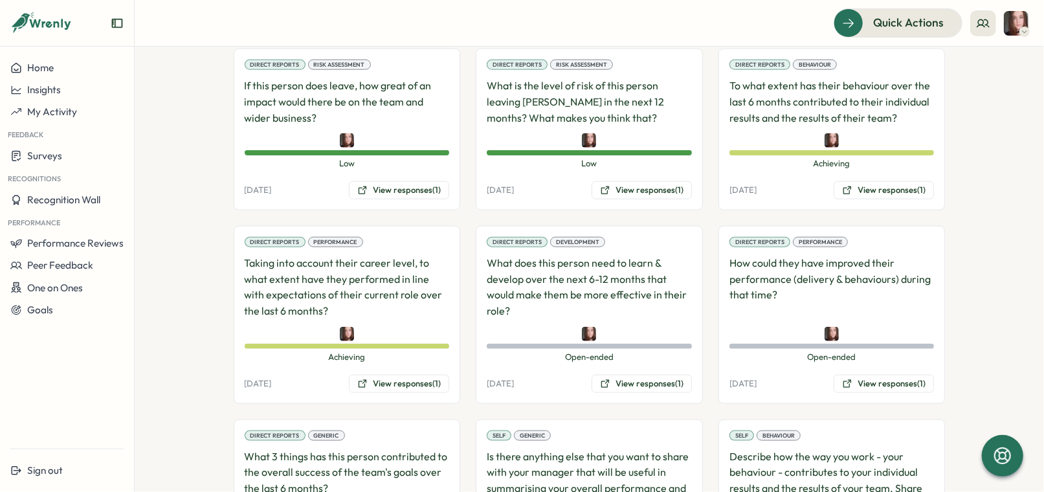
scroll to position [885, 0]
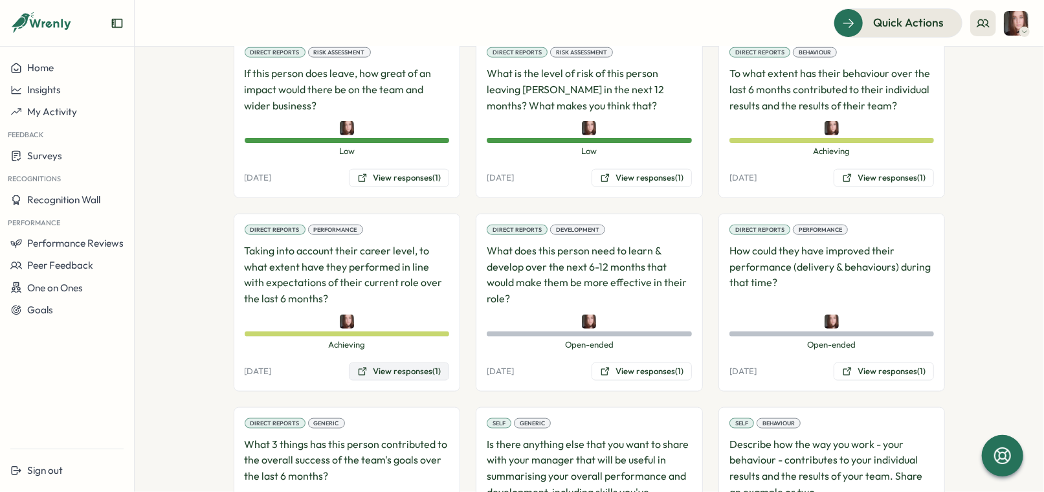
click at [437, 362] on button "View responses (1)" at bounding box center [399, 371] width 100 height 18
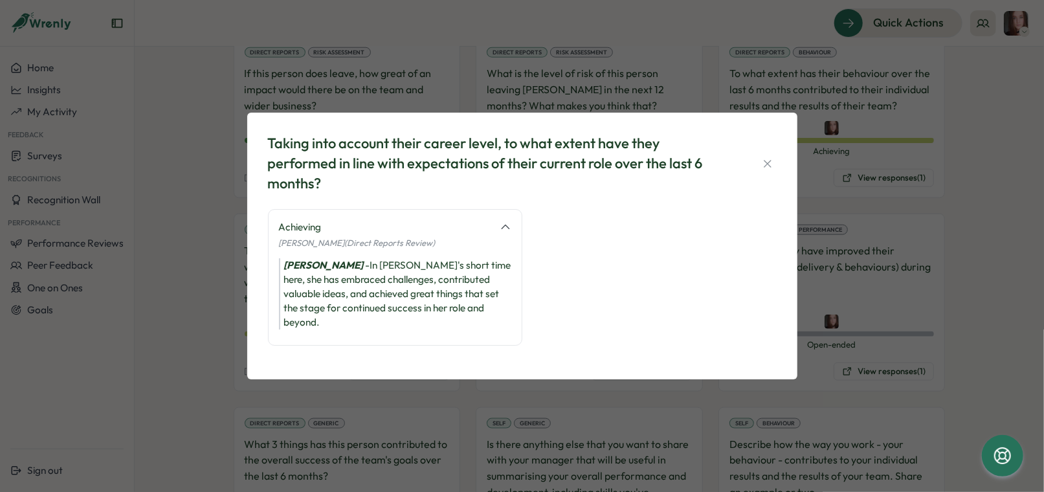
click at [768, 167] on icon "button" at bounding box center [767, 163] width 13 height 13
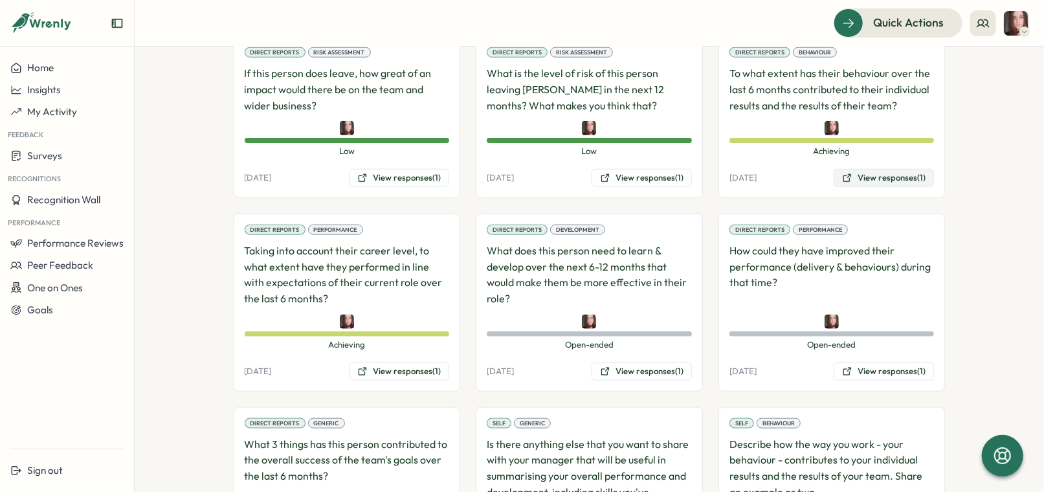
click at [912, 175] on button "View responses (1)" at bounding box center [884, 178] width 100 height 18
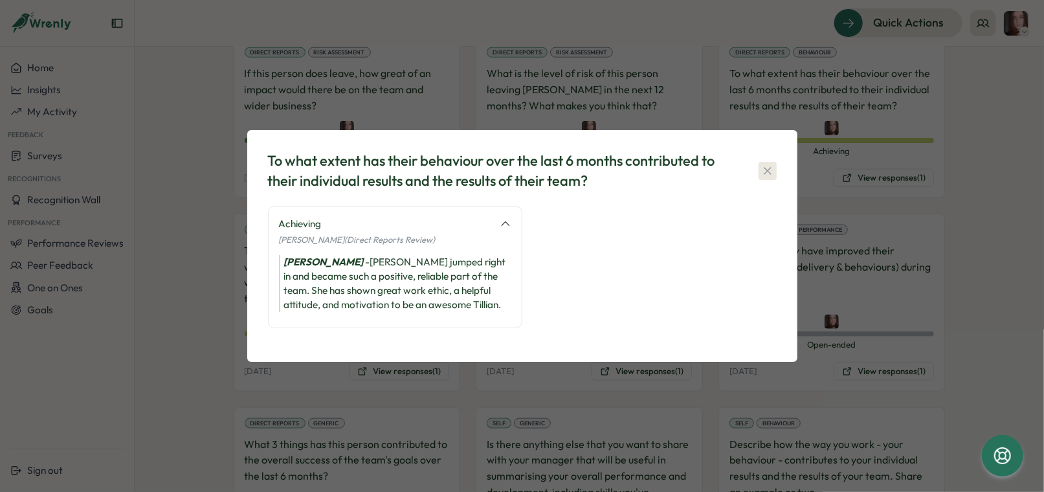
click at [767, 170] on icon "button" at bounding box center [767, 170] width 13 height 13
